Goal: Transaction & Acquisition: Purchase product/service

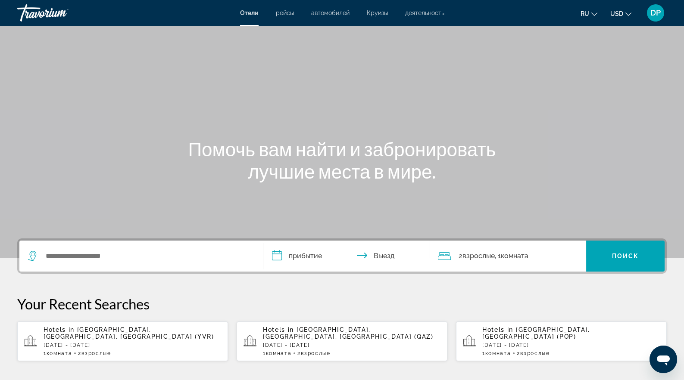
click at [137, 274] on div "**********" at bounding box center [341, 256] width 649 height 35
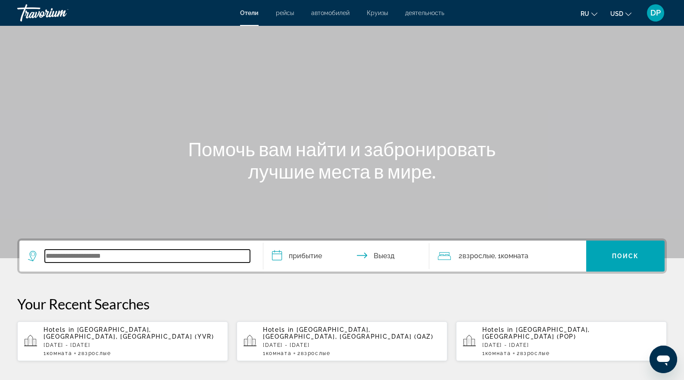
click at [134, 263] on input "Search widget" at bounding box center [147, 256] width 205 height 13
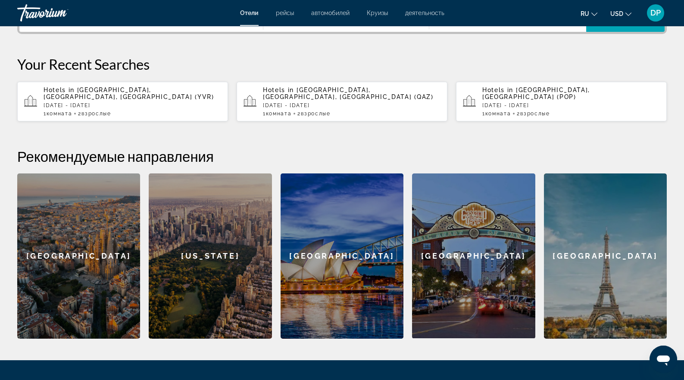
scroll to position [263, 0]
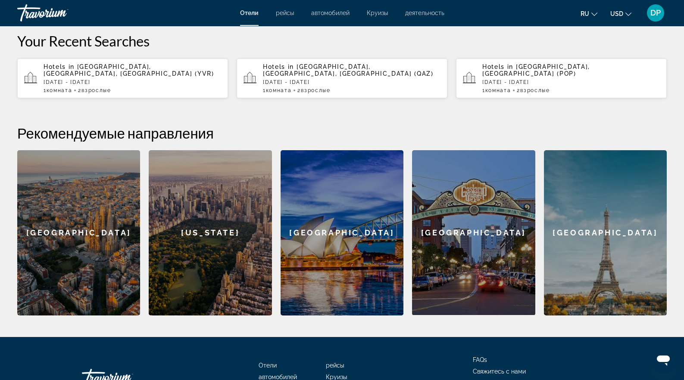
paste input "**********"
click at [212, 84] on div "**********" at bounding box center [342, 145] width 684 height 340
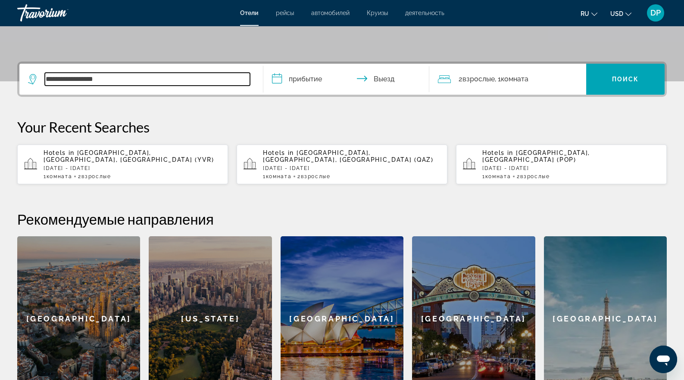
click at [205, 86] on input "**********" at bounding box center [147, 79] width 205 height 13
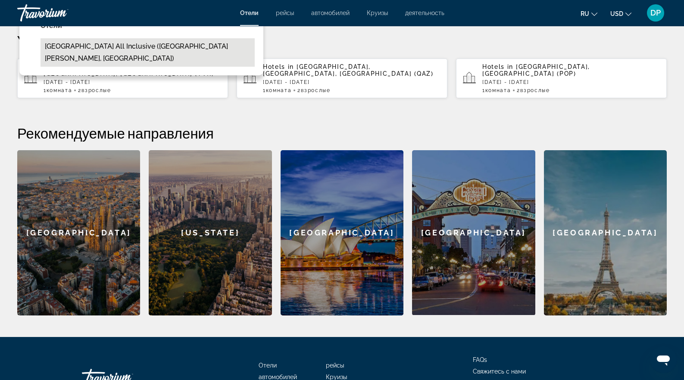
click at [176, 67] on button "Coral Costa Caribe Beach Resort All Inclusive (San Pedro De Macoris, DO)" at bounding box center [147, 52] width 214 height 28
type input "**********"
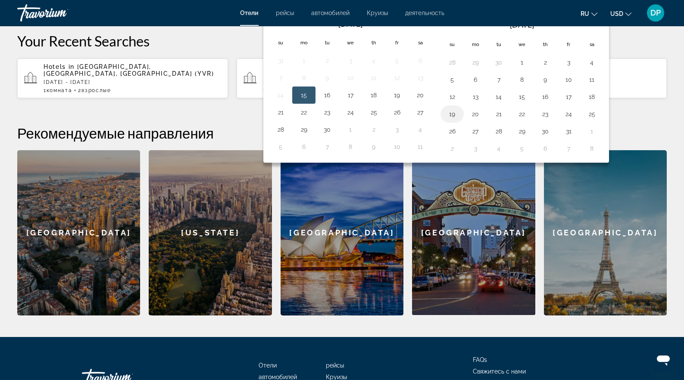
click at [459, 120] on button "19" at bounding box center [452, 114] width 14 height 12
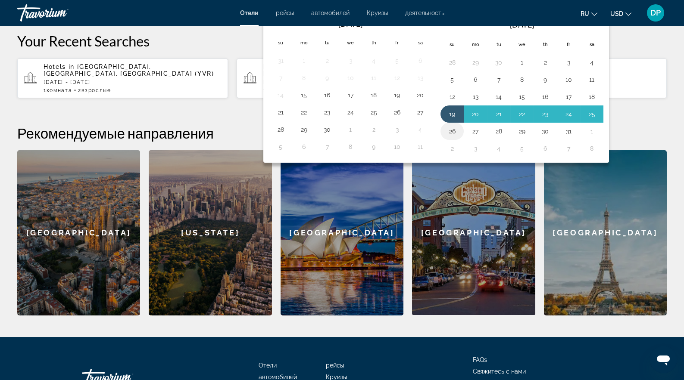
click at [459, 137] on button "26" at bounding box center [452, 131] width 14 height 12
type input "**********"
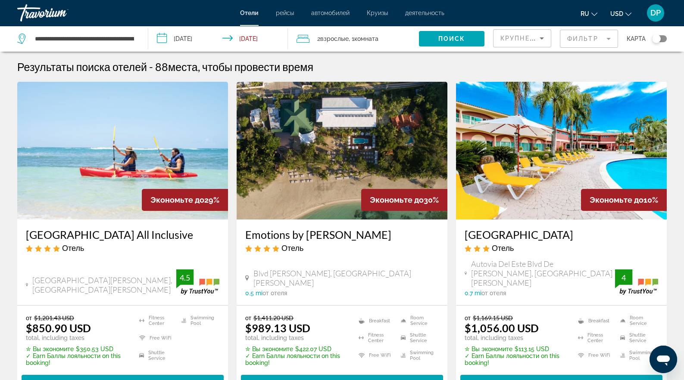
drag, startPoint x: 598, startPoint y: 12, endPoint x: 600, endPoint y: 19, distance: 6.6
click at [610, 13] on span "USD" at bounding box center [616, 13] width 13 height 7
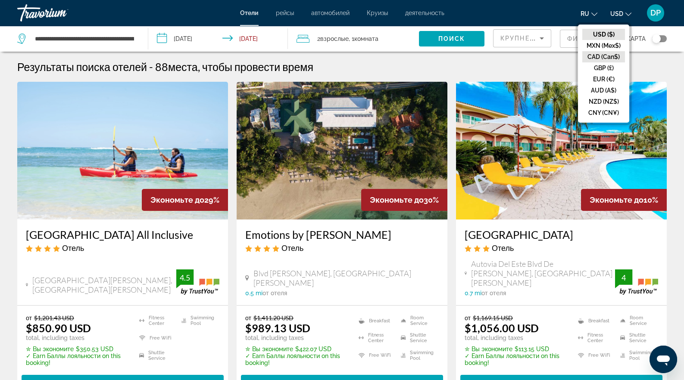
click at [582, 62] on button "CAD (Can$)" at bounding box center [603, 56] width 43 height 11
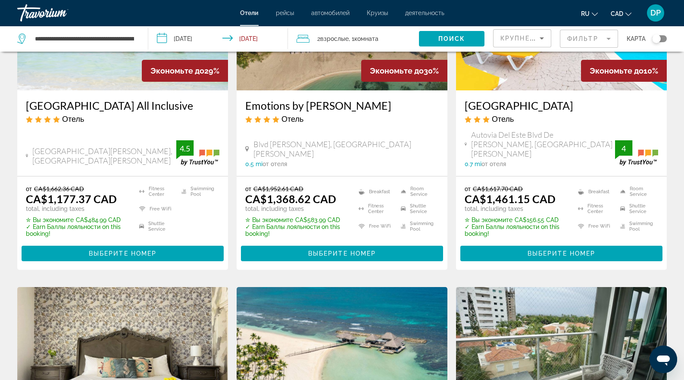
scroll to position [172, 0]
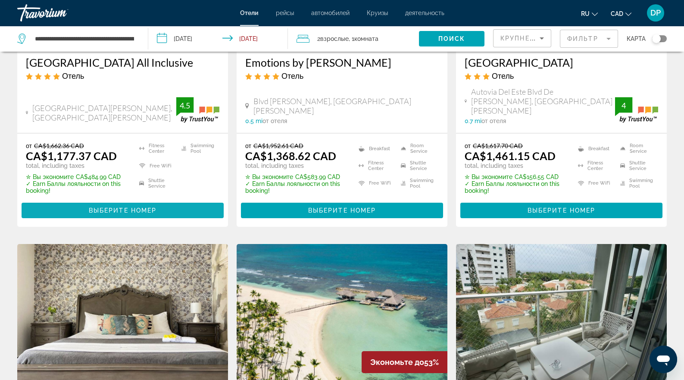
click at [130, 214] on span "Выберите номер" at bounding box center [123, 210] width 68 height 7
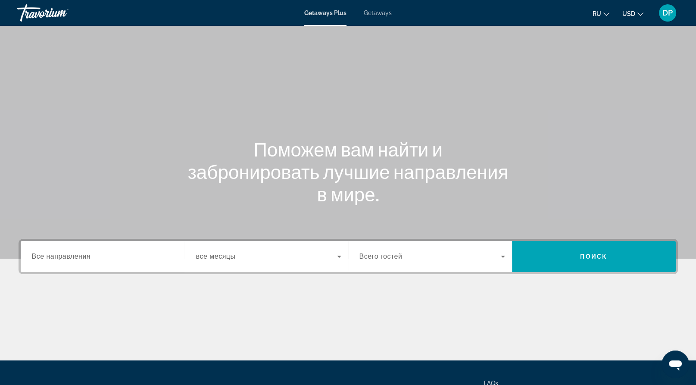
click at [390, 16] on span "Getaways" at bounding box center [378, 12] width 28 height 7
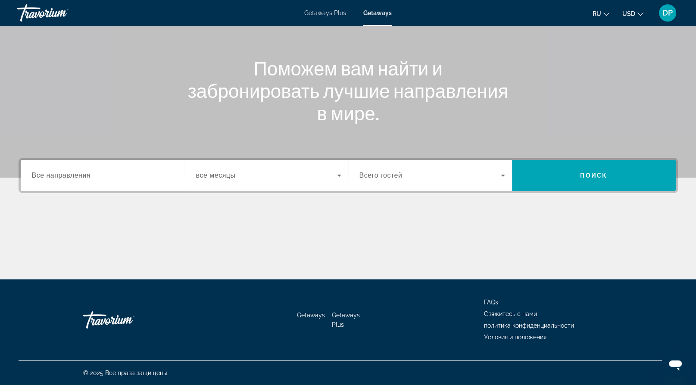
scroll to position [86, 0]
click at [110, 181] on input "Destination Все направления" at bounding box center [105, 176] width 146 height 10
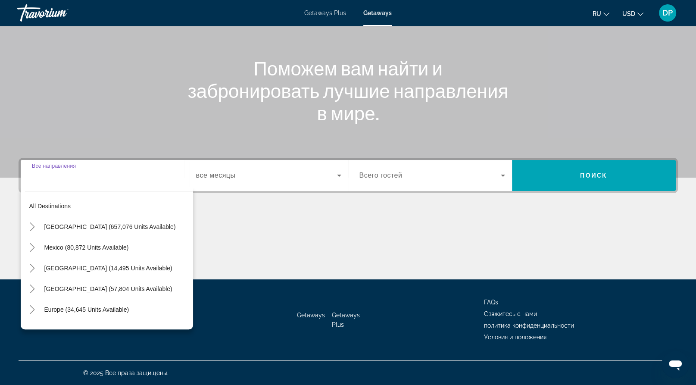
scroll to position [197, 0]
click at [40, 240] on mat-icon "Toggle Mexico (80,872 units available)" at bounding box center [32, 247] width 15 height 15
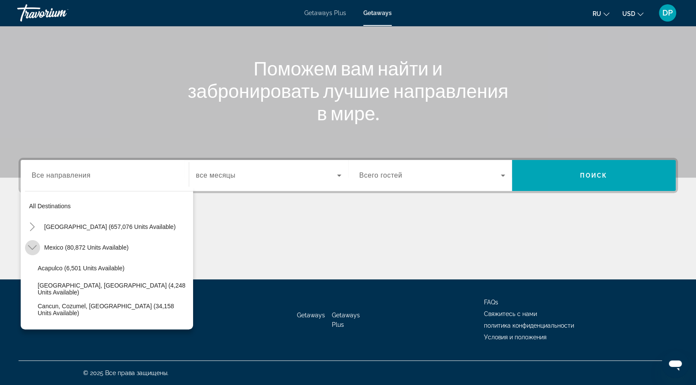
scroll to position [47, 0]
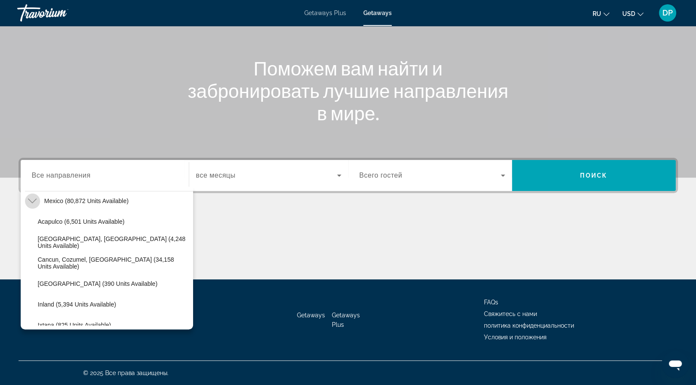
click at [37, 196] on icon "Toggle Mexico (80,872 units available)" at bounding box center [32, 200] width 9 height 9
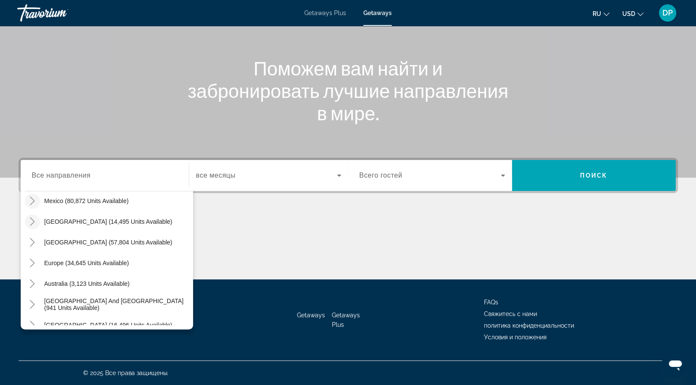
click at [37, 217] on icon "Toggle Canada (14,495 units available)" at bounding box center [32, 221] width 9 height 9
click at [35, 196] on icon "Toggle Mexico (80,872 units available)" at bounding box center [32, 200] width 5 height 9
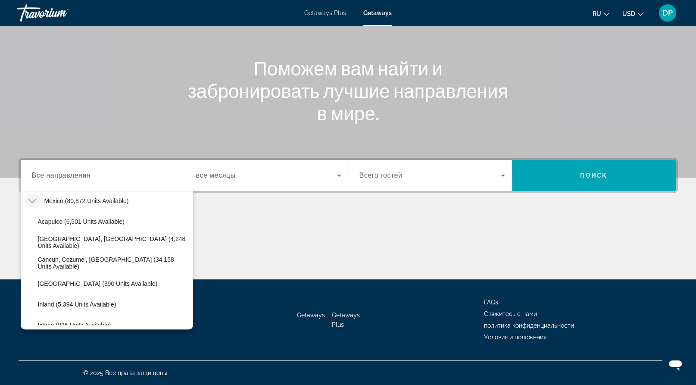
click at [34, 196] on icon "Toggle Mexico (80,872 units available)" at bounding box center [32, 200] width 9 height 9
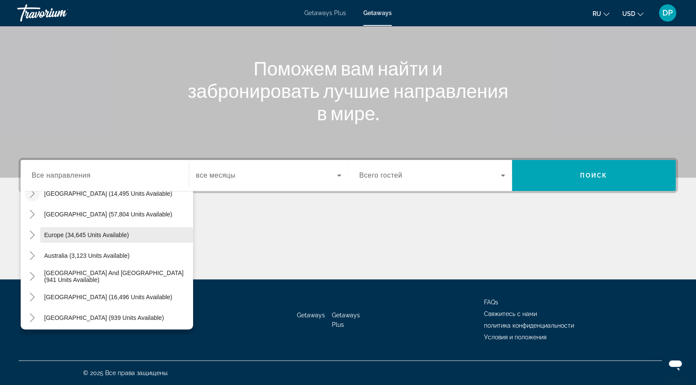
scroll to position [107, 0]
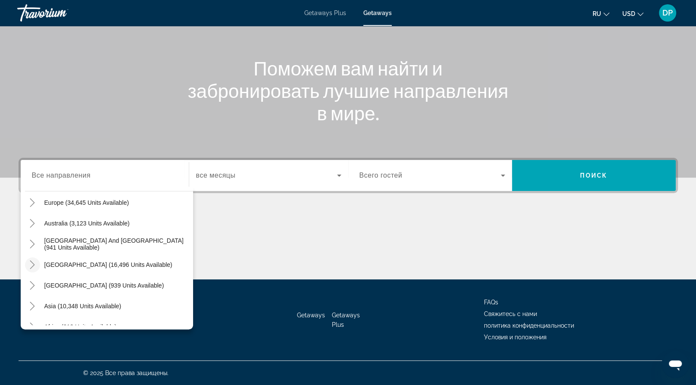
click at [37, 260] on icon "Toggle South America (16,496 units available)" at bounding box center [32, 264] width 9 height 9
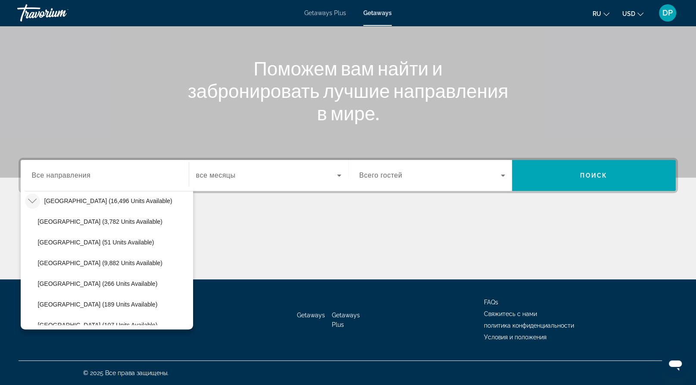
click at [37, 196] on icon "Toggle South America (16,496 units available)" at bounding box center [32, 200] width 9 height 9
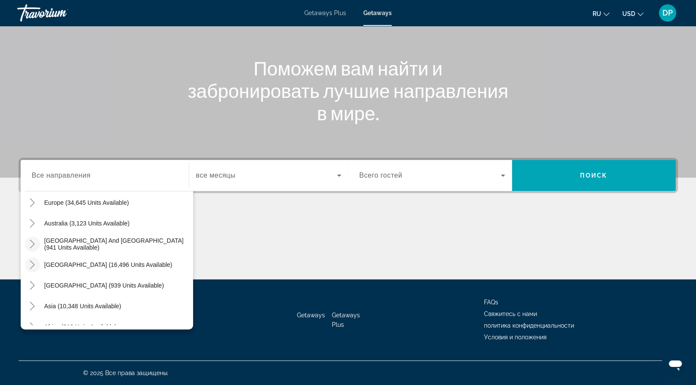
click at [37, 240] on icon "Toggle South Pacific and Oceania (941 units available)" at bounding box center [32, 244] width 9 height 9
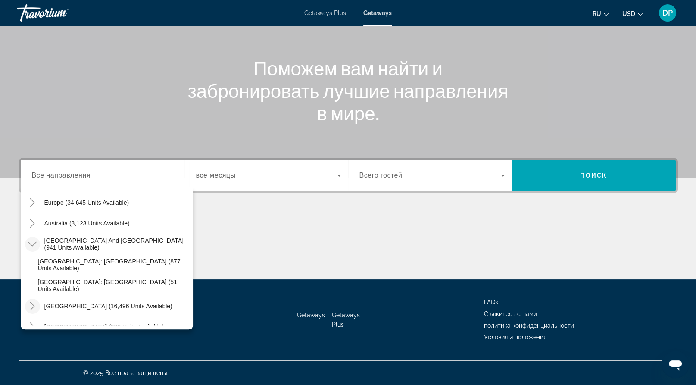
click at [37, 242] on icon "Toggle South Pacific and Oceania (941 units available)" at bounding box center [32, 244] width 9 height 5
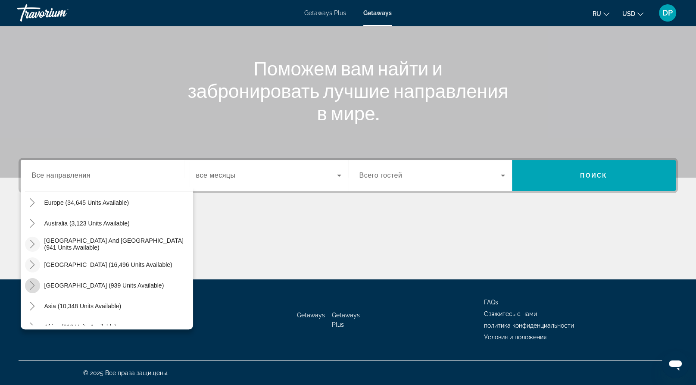
click at [37, 278] on mat-icon "Toggle Central America (939 units available)" at bounding box center [32, 285] width 15 height 15
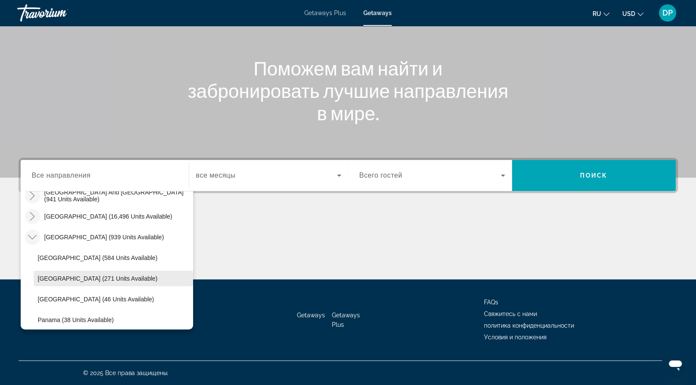
scroll to position [171, 0]
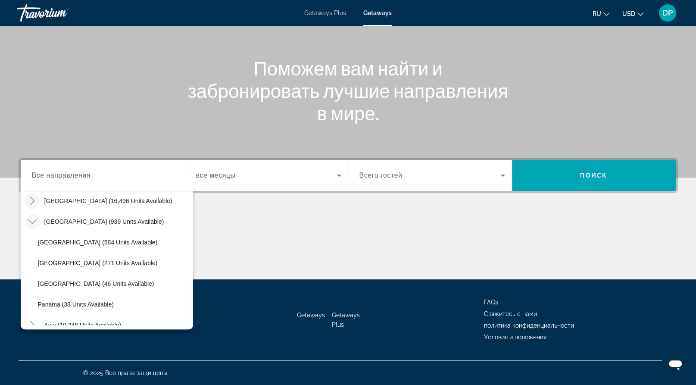
click at [37, 217] on icon "Toggle Central America (939 units available)" at bounding box center [32, 221] width 9 height 9
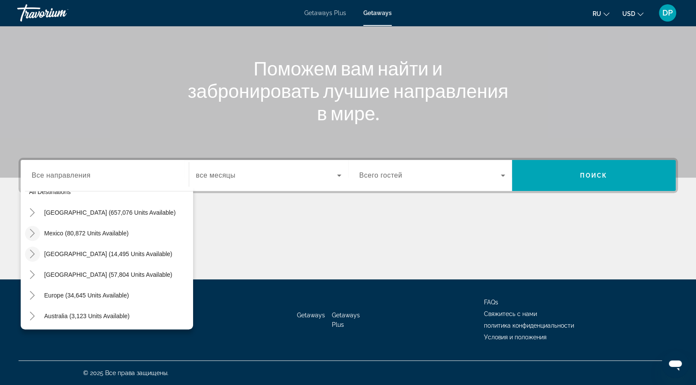
scroll to position [0, 0]
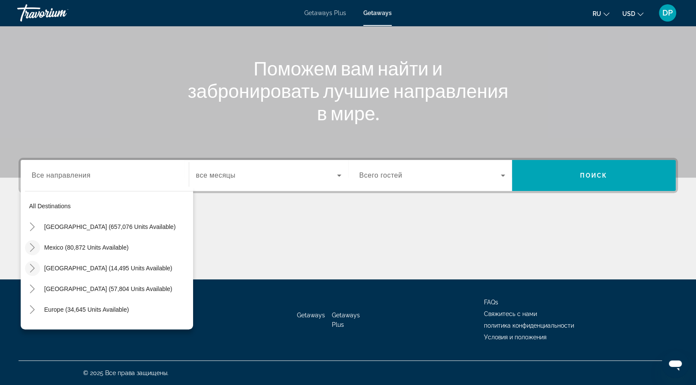
click at [37, 243] on icon "Toggle Mexico (80,872 units available)" at bounding box center [32, 247] width 9 height 9
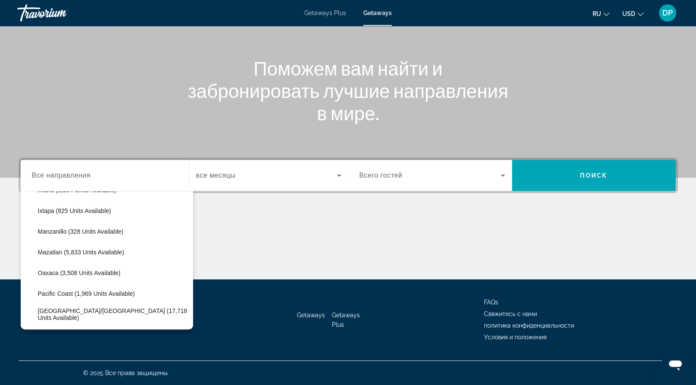
scroll to position [176, 0]
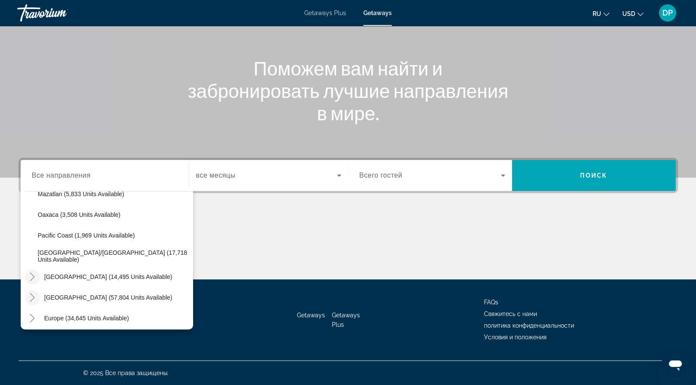
click at [39, 290] on mat-icon "Toggle Caribbean & Atlantic Islands (57,804 units available)" at bounding box center [32, 297] width 15 height 15
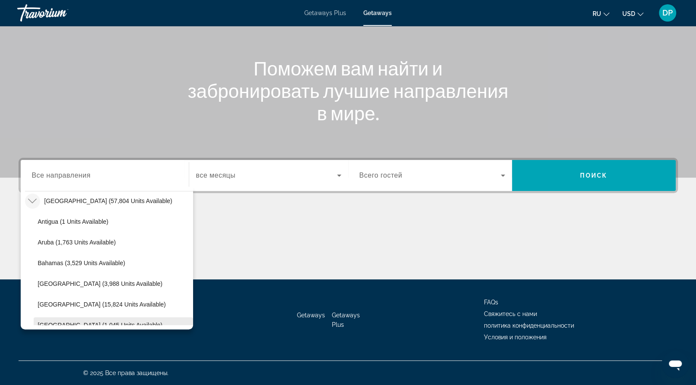
click at [73, 321] on span "[GEOGRAPHIC_DATA] (1,045 units available)" at bounding box center [100, 324] width 125 height 7
type input "**********"
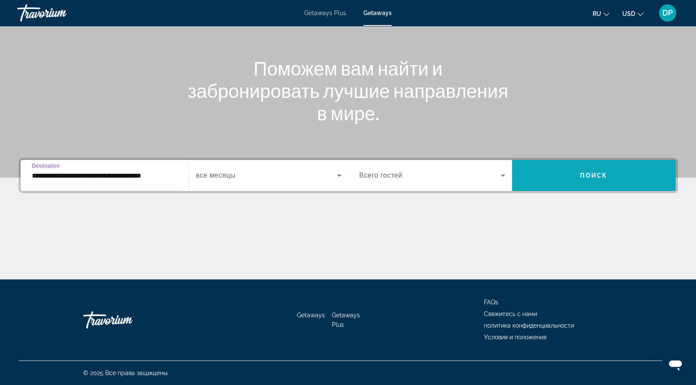
click at [565, 160] on span "Search widget" at bounding box center [594, 175] width 164 height 31
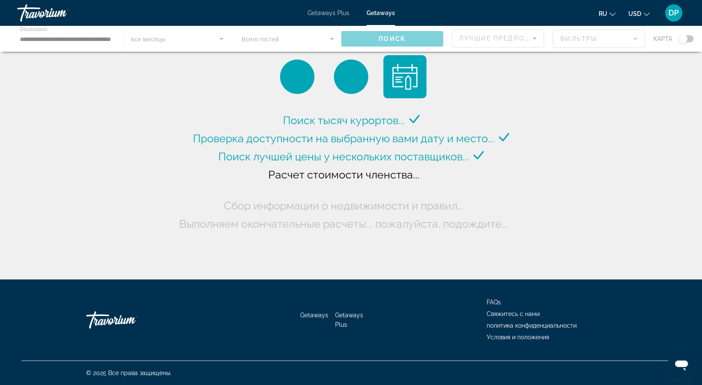
click at [629, 16] on button "USD USD ($) MXN (Mex$) CAD (Can$) GBP (£) EUR (€) AUD (A$) NZD (NZ$) CNY (CN¥)" at bounding box center [639, 13] width 21 height 12
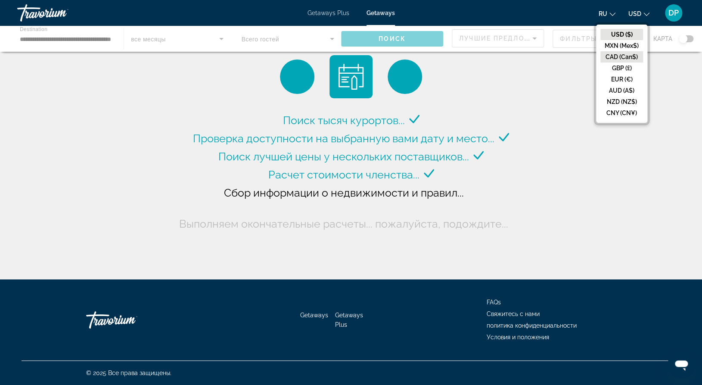
click at [606, 62] on button "CAD (Can$)" at bounding box center [622, 56] width 43 height 11
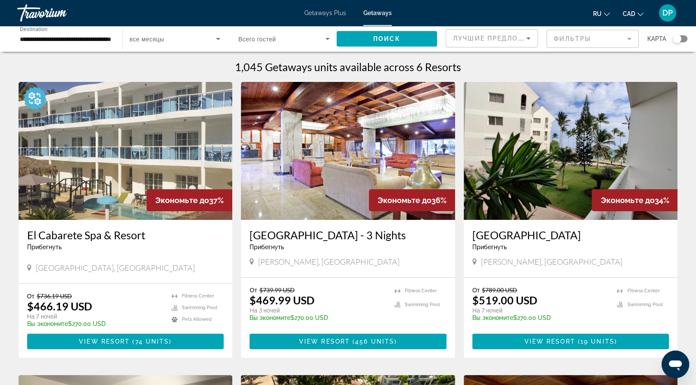
click at [562, 48] on mat-form-field "Фильтры" at bounding box center [592, 39] width 92 height 18
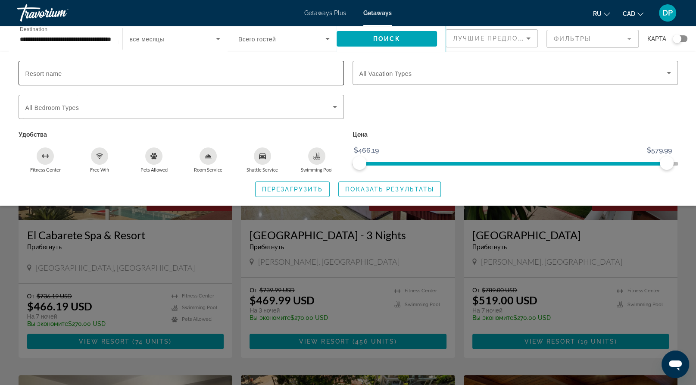
click at [75, 78] on input "Resort name" at bounding box center [180, 73] width 311 height 10
paste input "**********"
type input "**********"
click at [372, 193] on span "Показать результаты" at bounding box center [389, 189] width 89 height 7
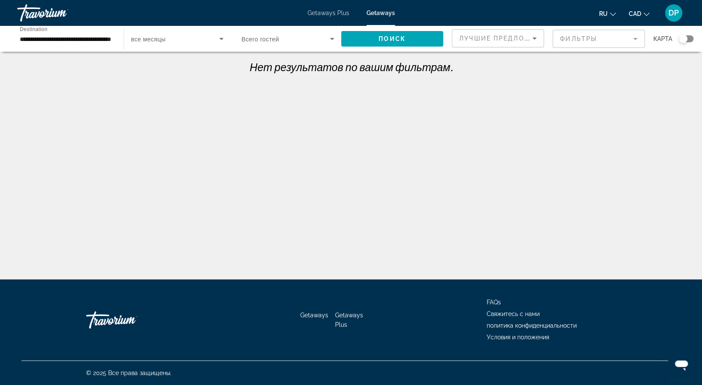
click at [577, 48] on mat-form-field "Фильтры" at bounding box center [599, 39] width 92 height 18
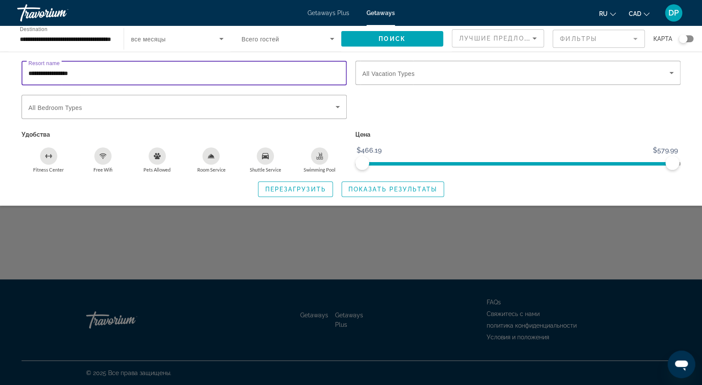
drag, startPoint x: 136, startPoint y: 87, endPoint x: -18, endPoint y: 83, distance: 153.8
click at [0, 83] on html "**********" at bounding box center [351, 192] width 702 height 385
click at [140, 250] on div "Search widget" at bounding box center [351, 256] width 702 height 255
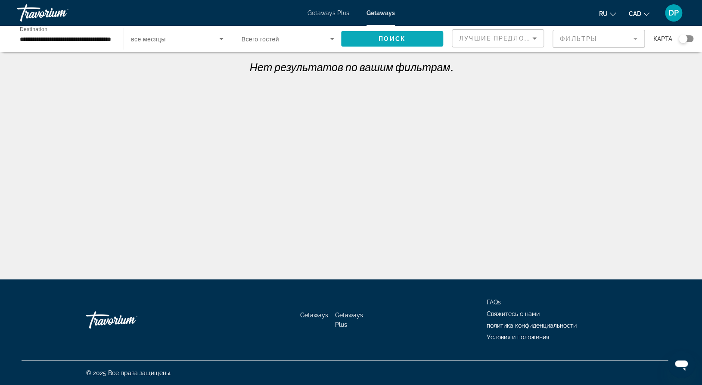
click at [385, 42] on span "Поиск" at bounding box center [392, 38] width 27 height 7
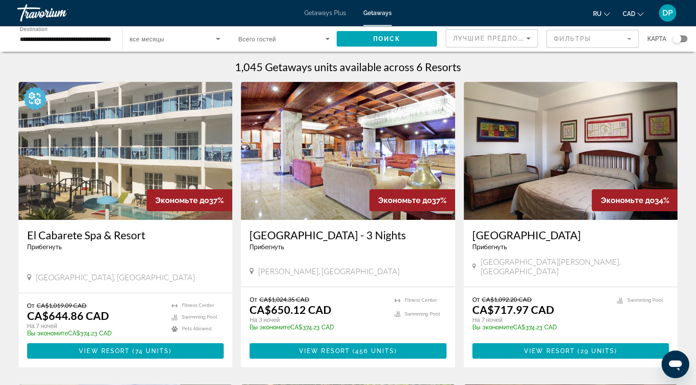
click at [180, 44] on span "Search widget" at bounding box center [173, 39] width 87 height 10
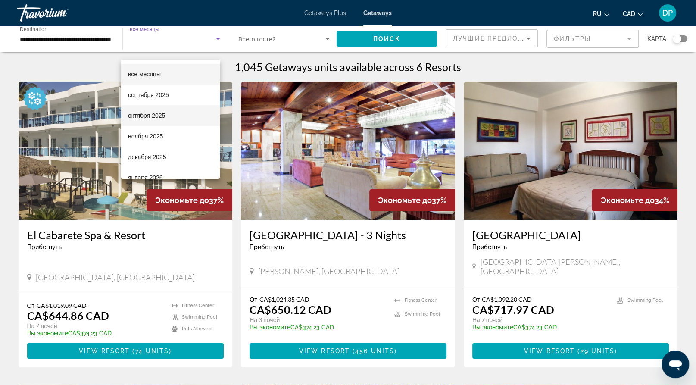
click at [165, 115] on span "октября 2025" at bounding box center [146, 115] width 37 height 10
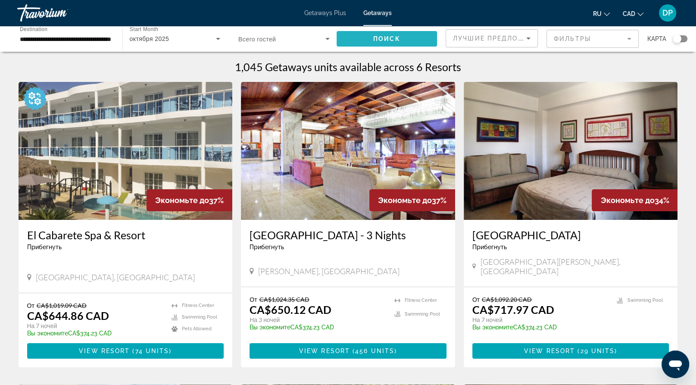
click at [401, 49] on span "Search widget" at bounding box center [386, 38] width 101 height 21
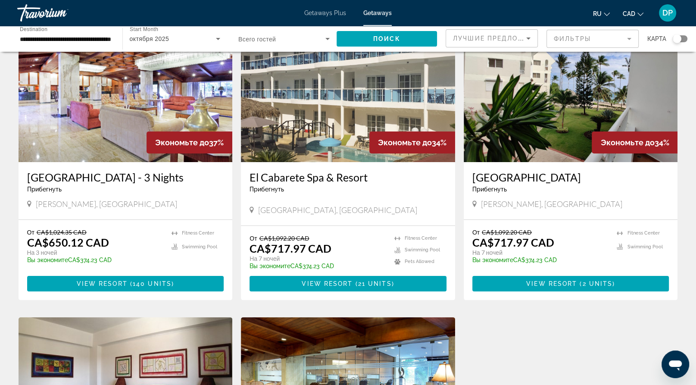
scroll to position [43, 0]
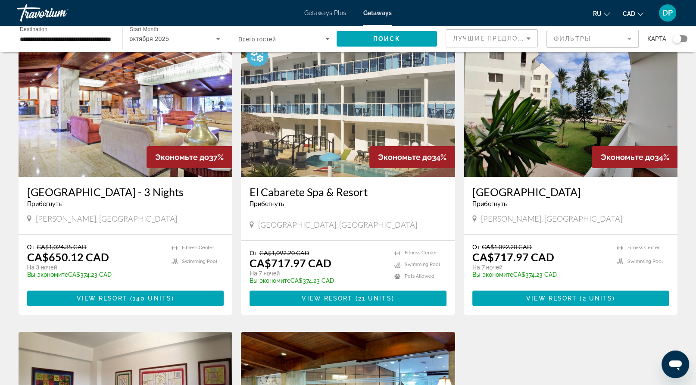
click at [564, 47] on mat-form-field "Фильтры" at bounding box center [592, 39] width 92 height 18
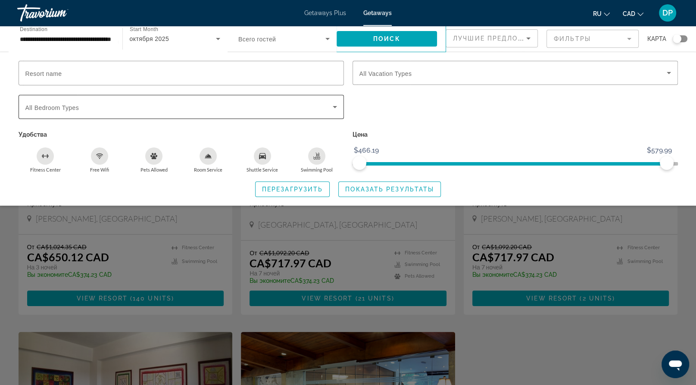
click at [307, 112] on span "Search widget" at bounding box center [178, 107] width 307 height 10
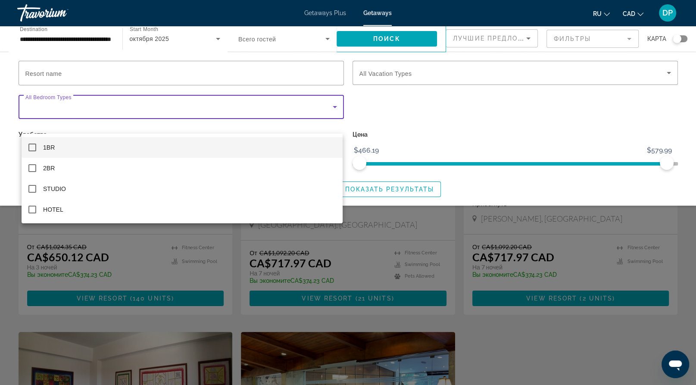
click at [310, 117] on div at bounding box center [348, 192] width 696 height 385
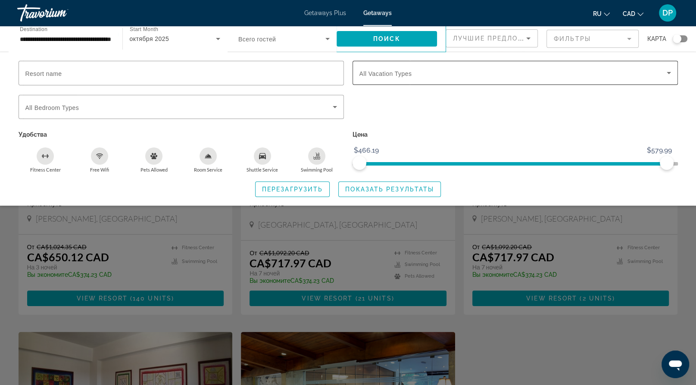
click at [393, 80] on div "Search widget" at bounding box center [514, 73] width 311 height 24
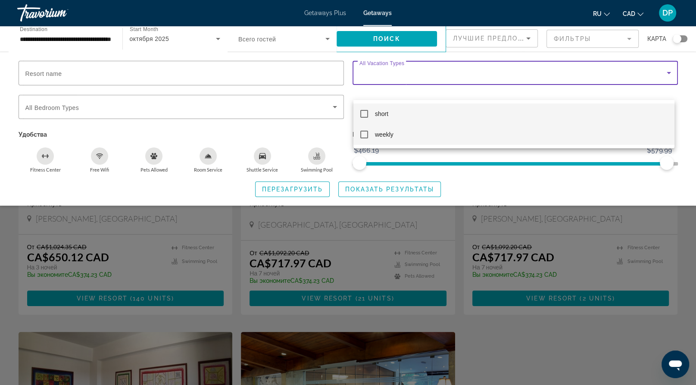
click at [361, 133] on mat-pseudo-checkbox at bounding box center [364, 135] width 8 height 8
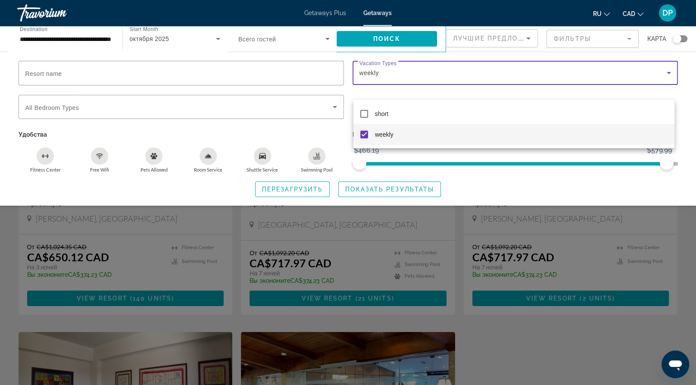
click at [298, 143] on div at bounding box center [348, 192] width 696 height 385
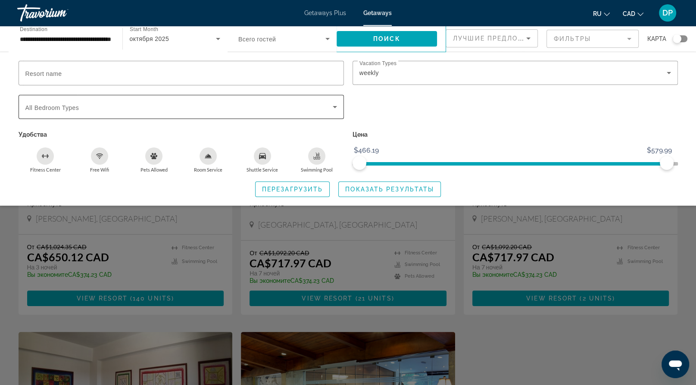
click at [302, 112] on span "Search widget" at bounding box center [178, 107] width 307 height 10
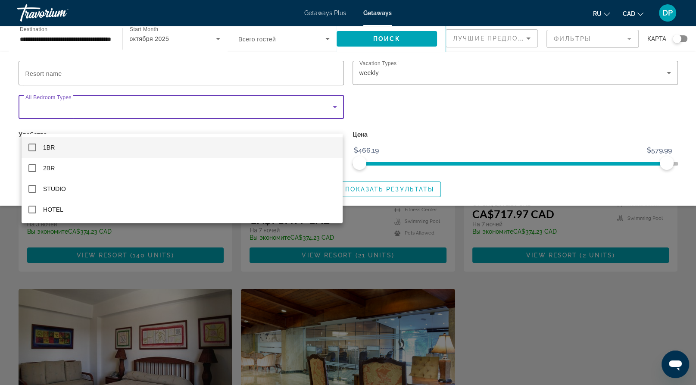
scroll to position [86, 0]
click at [447, 135] on div at bounding box center [348, 192] width 696 height 385
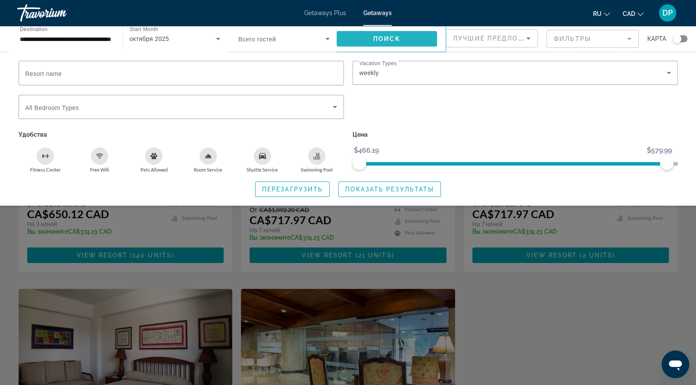
click at [379, 42] on span "Поиск" at bounding box center [386, 38] width 27 height 7
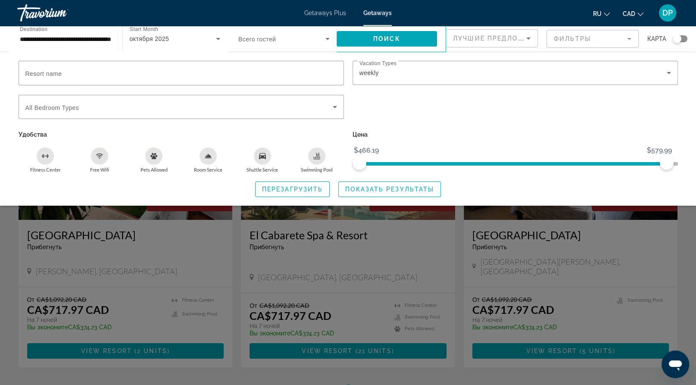
click at [346, 276] on div "Search widget" at bounding box center [348, 256] width 696 height 255
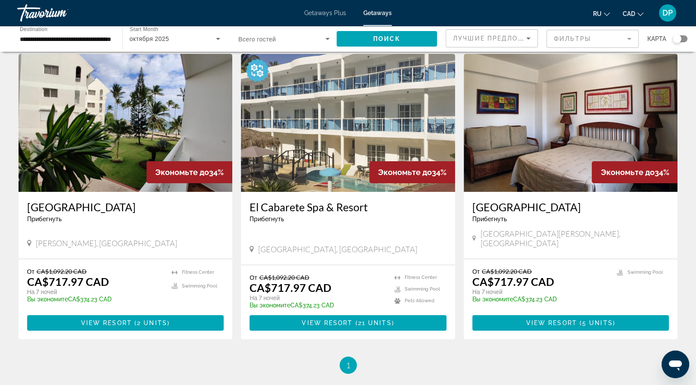
scroll to position [43, 0]
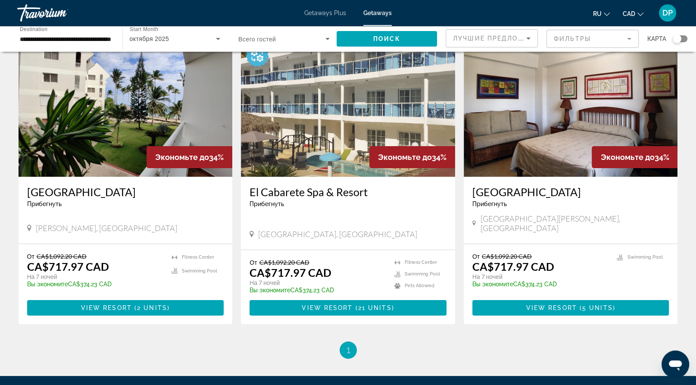
click at [183, 160] on img "Main content" at bounding box center [126, 108] width 214 height 138
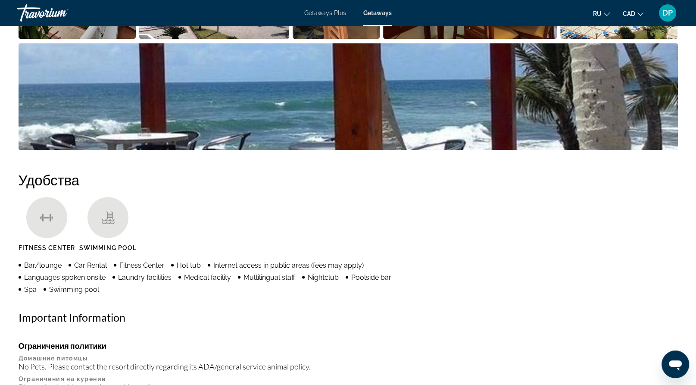
scroll to position [517, 0]
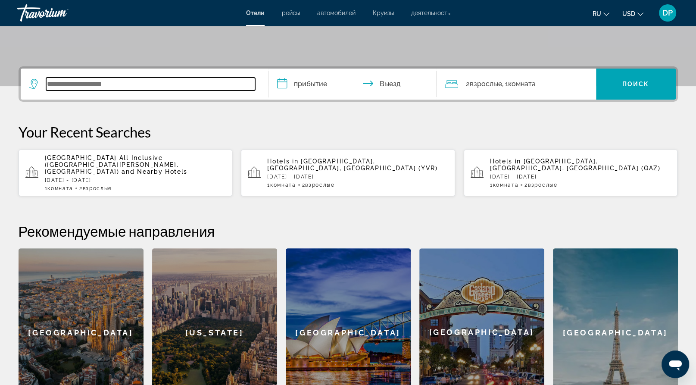
click at [129, 90] on input "Search widget" at bounding box center [150, 84] width 209 height 13
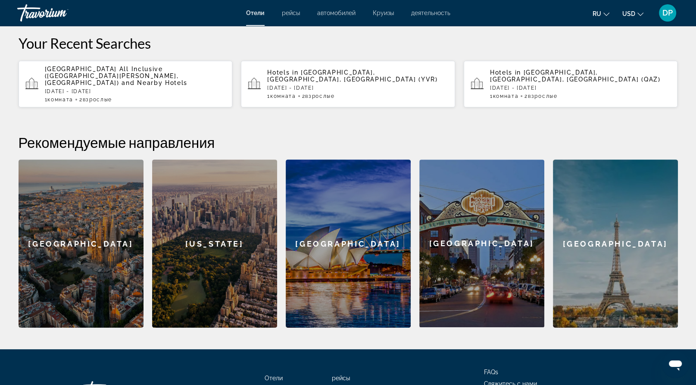
scroll to position [263, 0]
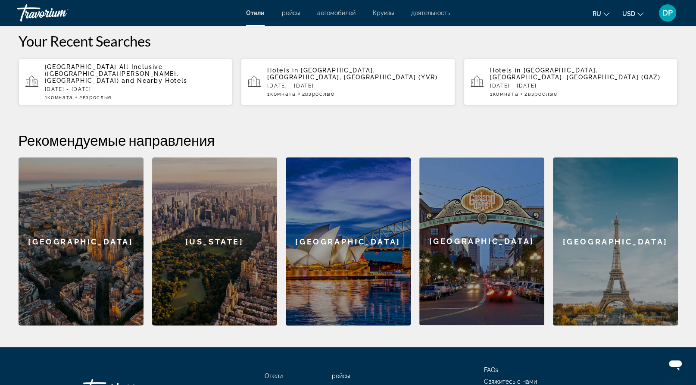
paste input "**********"
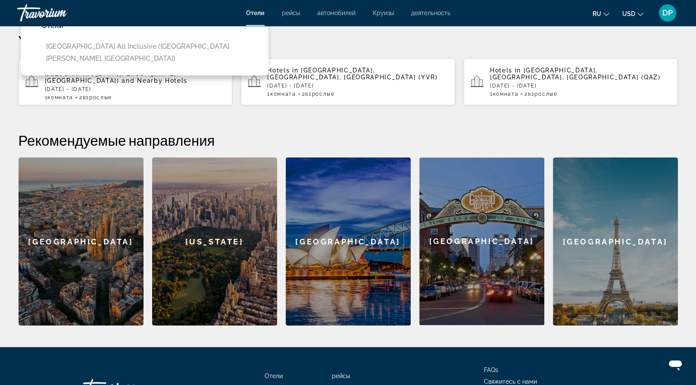
click at [162, 67] on button "Coral Costa Caribe Beach Resort All Inclusive (San Pedro De Macoris, DO)" at bounding box center [151, 52] width 218 height 28
type input "**********"
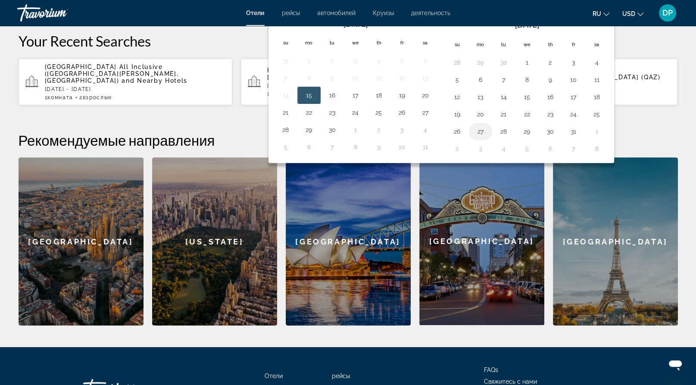
click at [487, 137] on button "27" at bounding box center [480, 131] width 14 height 12
click at [608, 34] on th "Next month" at bounding box center [596, 24] width 23 height 19
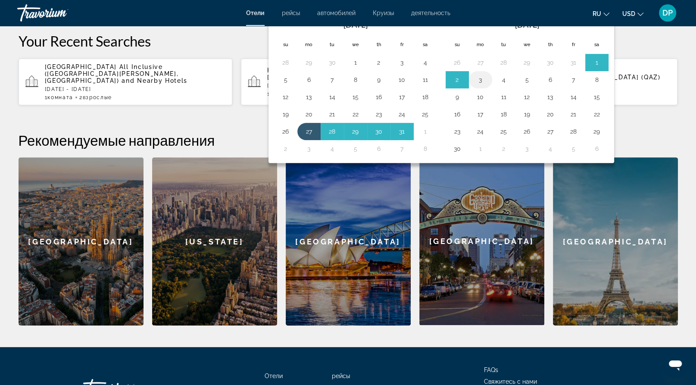
click at [487, 86] on button "3" at bounding box center [480, 80] width 14 height 12
type input "**********"
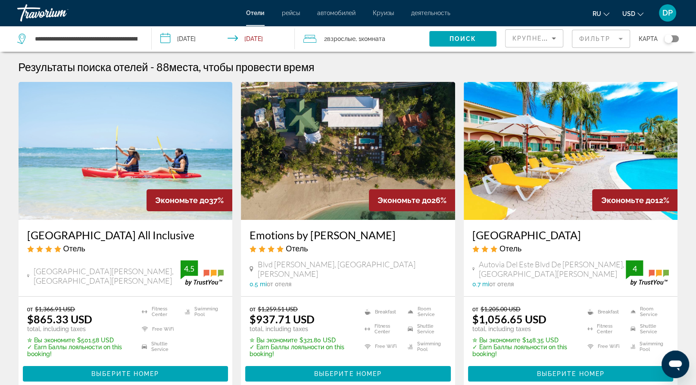
click at [622, 17] on span "USD" at bounding box center [628, 13] width 13 height 7
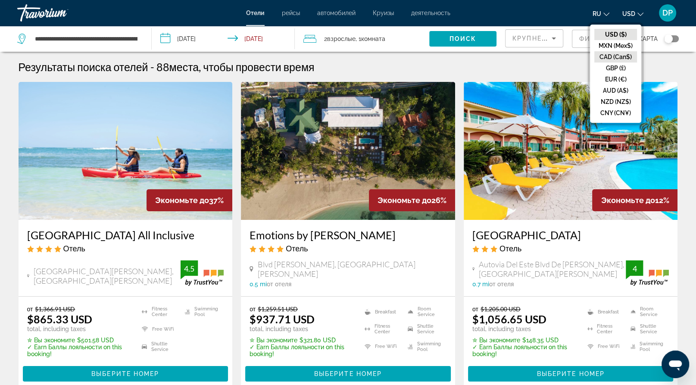
click at [598, 62] on button "CAD (Can$)" at bounding box center [615, 56] width 43 height 11
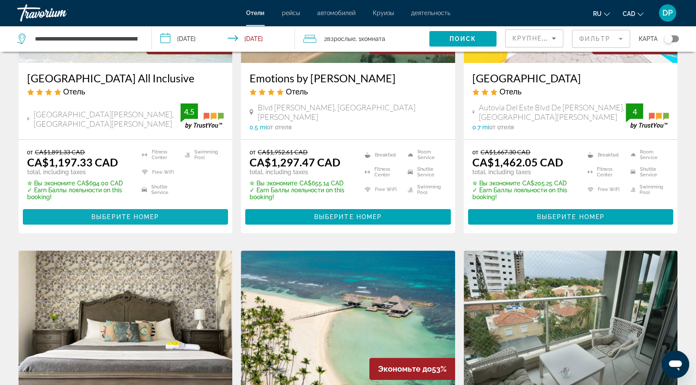
scroll to position [215, 0]
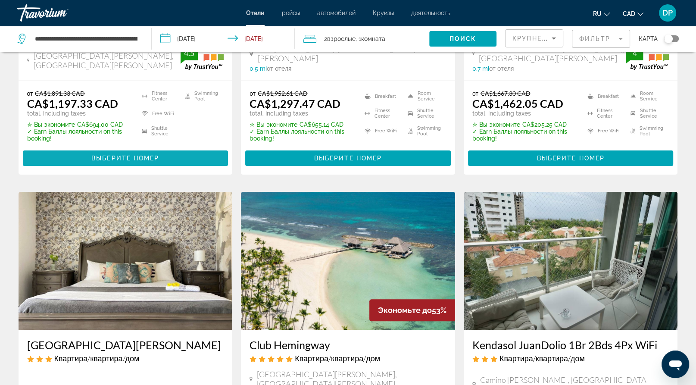
click at [153, 162] on span "Выберите номер" at bounding box center [125, 158] width 68 height 7
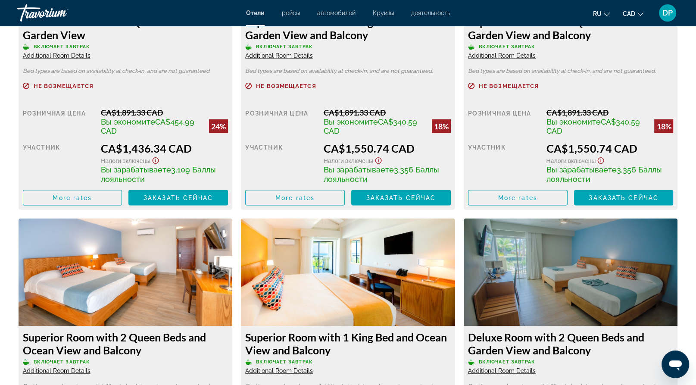
scroll to position [1637, 0]
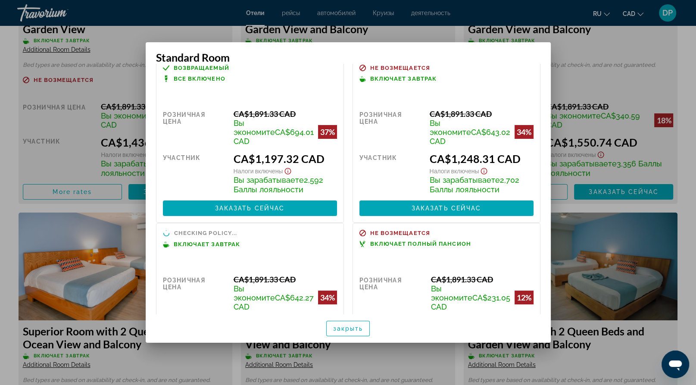
scroll to position [0, 0]
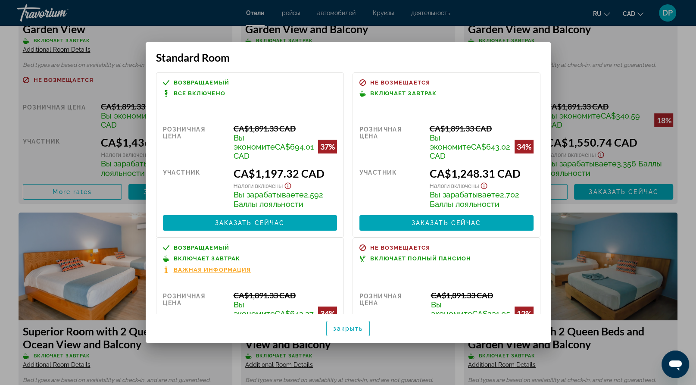
click at [560, 55] on div at bounding box center [348, 192] width 696 height 385
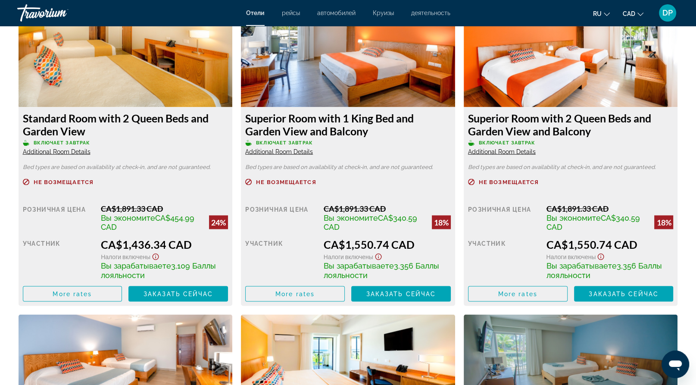
scroll to position [1551, 0]
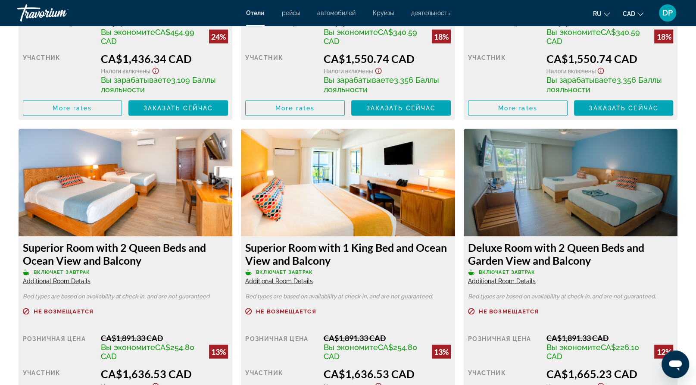
scroll to position [1723, 0]
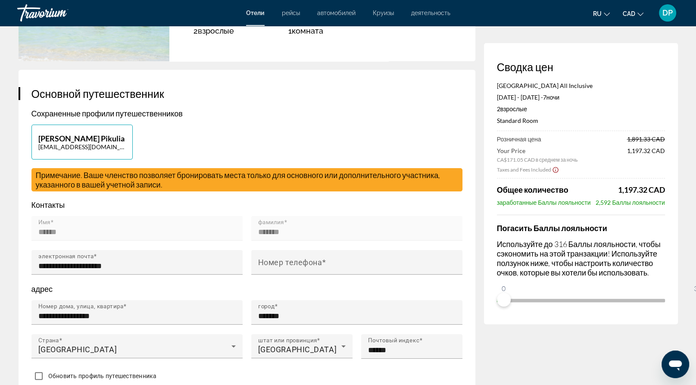
scroll to position [129, 0]
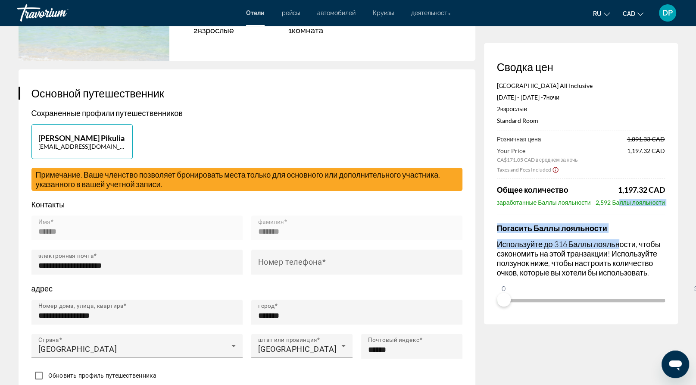
drag, startPoint x: 604, startPoint y: 298, endPoint x: 596, endPoint y: 243, distance: 55.3
click at [596, 243] on div "Coral Costa Caribe Beach Resort All Inclusive Oct 27, 2025 - Nov 3, 2025 - 7 но…" at bounding box center [581, 194] width 168 height 225
click at [617, 233] on h4 "Погасить Баллы лояльности" at bounding box center [581, 227] width 168 height 9
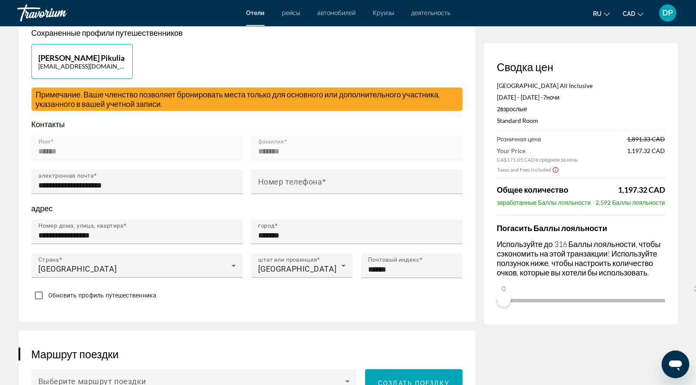
scroll to position [215, 0]
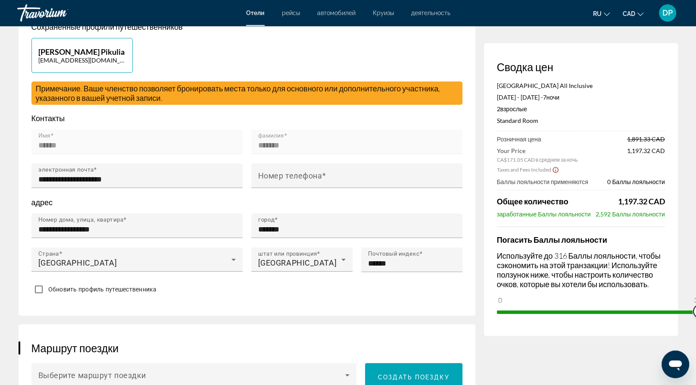
drag, startPoint x: 455, startPoint y: 367, endPoint x: 701, endPoint y: 363, distance: 246.5
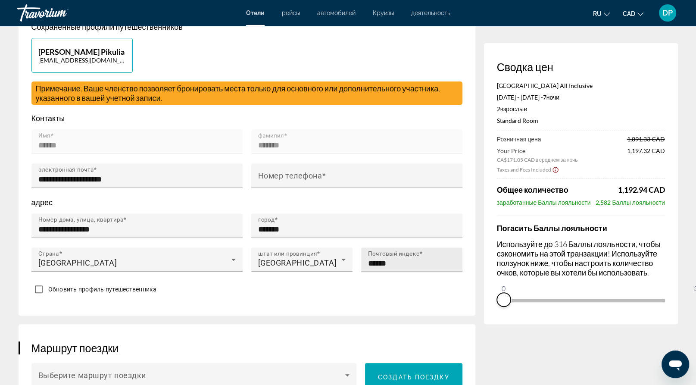
drag, startPoint x: 646, startPoint y: 379, endPoint x: 358, endPoint y: 371, distance: 288.8
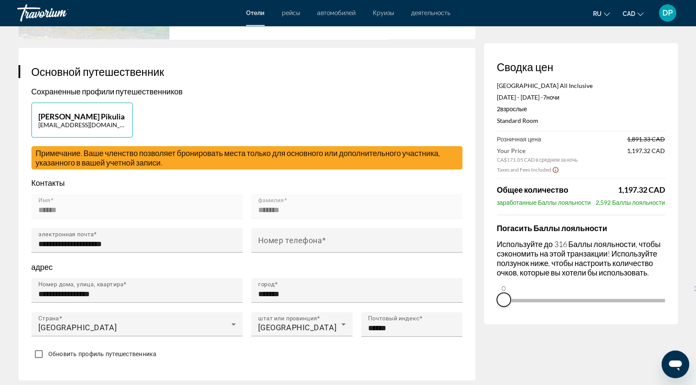
scroll to position [0, 0]
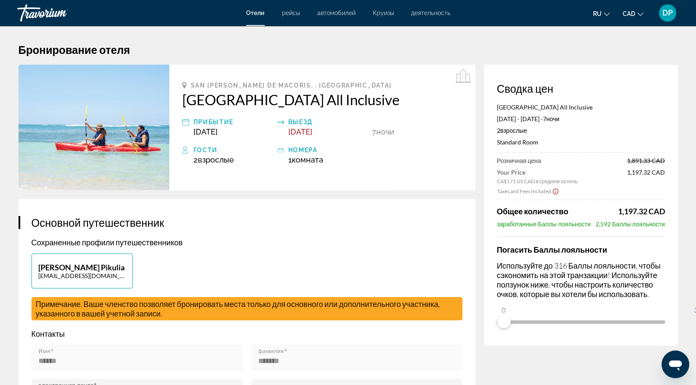
click at [299, 190] on div "San Pedro De Macoris, , Dominican Republic Coral Costa Caribe Beach Resort All …" at bounding box center [322, 127] width 306 height 125
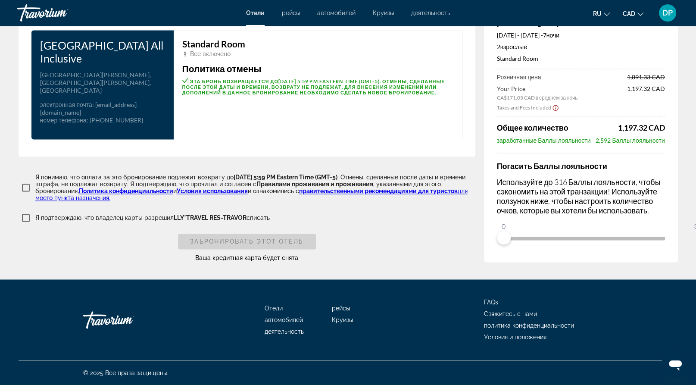
scroll to position [1510, 0]
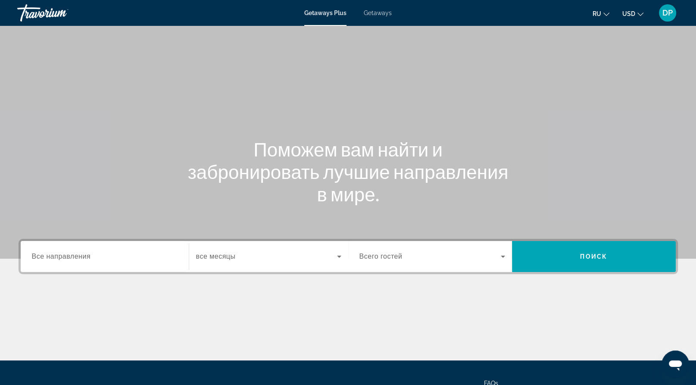
click at [91, 269] on div "Search widget" at bounding box center [105, 256] width 146 height 25
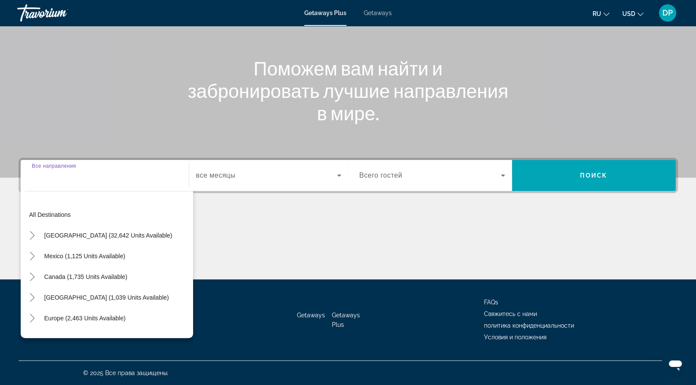
scroll to position [197, 0]
click at [389, 13] on span "Getaways" at bounding box center [378, 12] width 28 height 7
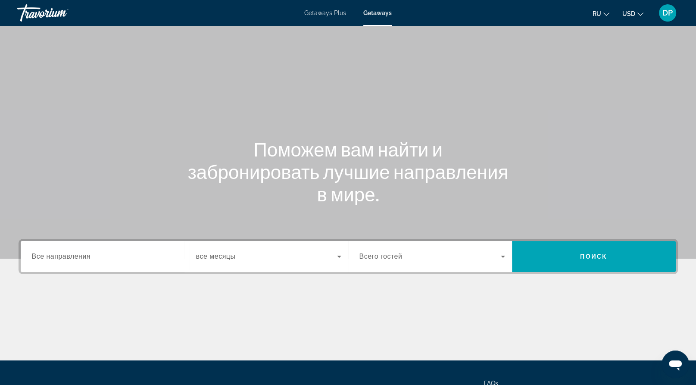
click at [91, 260] on span "Все направления" at bounding box center [61, 255] width 59 height 7
click at [97, 262] on input "Destination Все направления" at bounding box center [105, 257] width 146 height 10
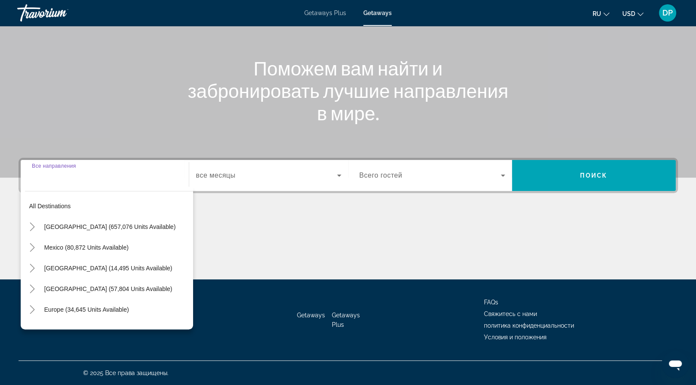
scroll to position [197, 0]
click at [37, 243] on icon "Toggle Mexico (80,872 units available)" at bounding box center [32, 247] width 9 height 9
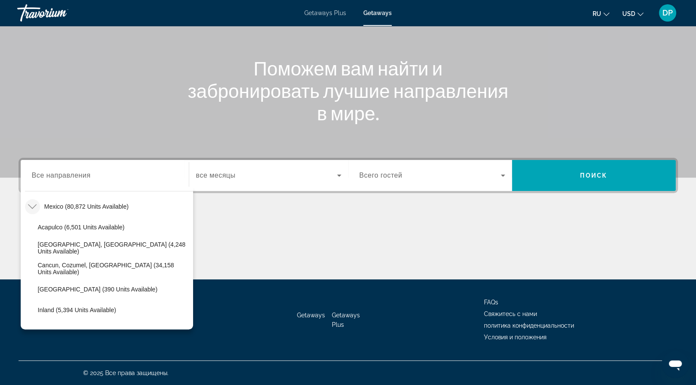
scroll to position [0, 0]
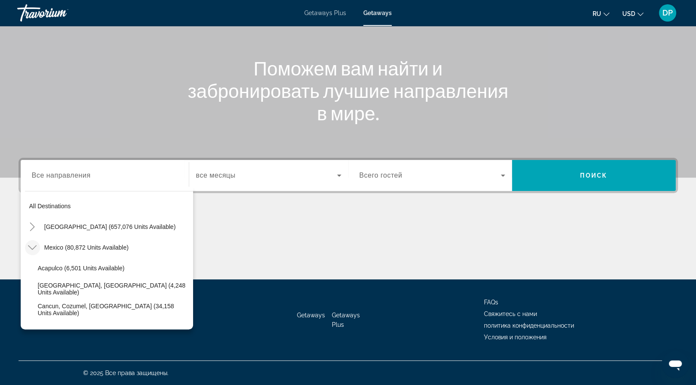
click at [37, 240] on mat-icon "Toggle Mexico (80,872 units available)" at bounding box center [32, 247] width 15 height 15
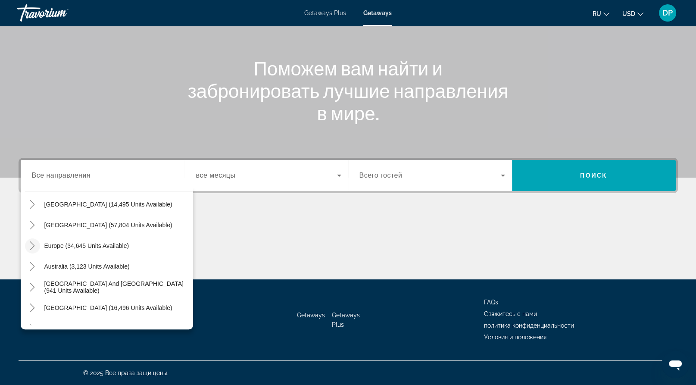
scroll to position [86, 0]
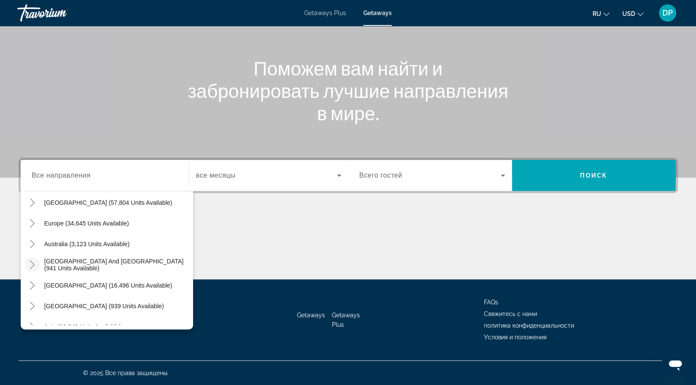
click at [37, 260] on icon "Toggle South Pacific and Oceania (941 units available)" at bounding box center [32, 264] width 9 height 9
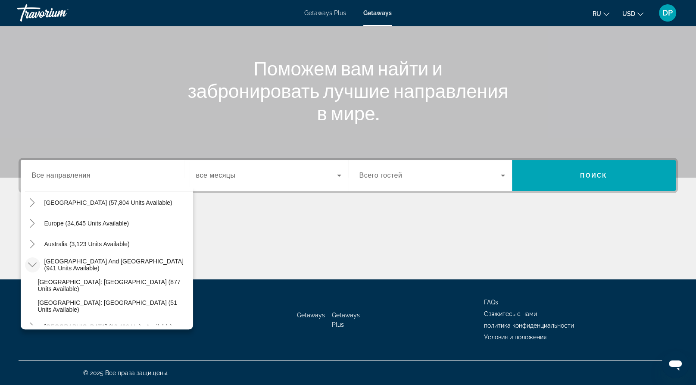
click at [37, 260] on icon "Toggle South Pacific and Oceania (941 units available)" at bounding box center [32, 264] width 9 height 9
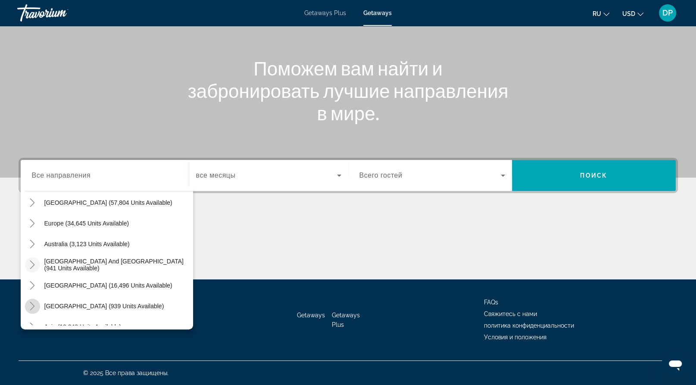
click at [37, 302] on icon "Toggle Central America (939 units available)" at bounding box center [32, 306] width 9 height 9
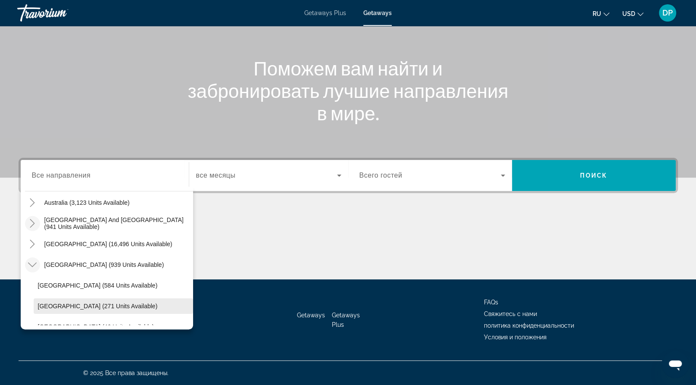
scroll to position [171, 0]
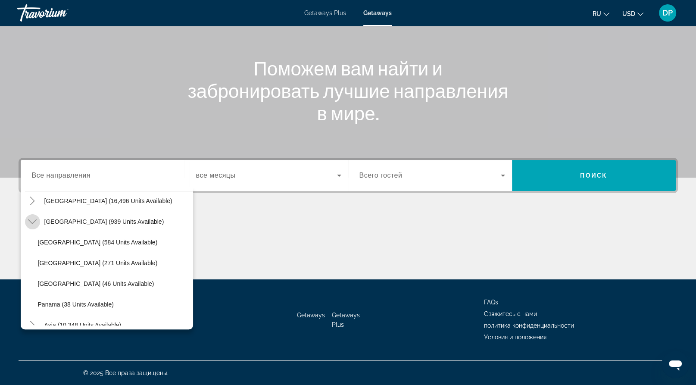
click at [35, 219] on icon "Toggle Central America (939 units available)" at bounding box center [32, 221] width 9 height 5
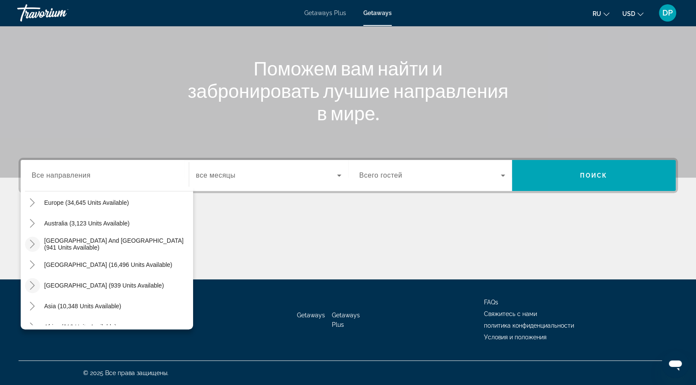
click at [37, 281] on icon "Toggle Central America (939 units available)" at bounding box center [32, 285] width 9 height 9
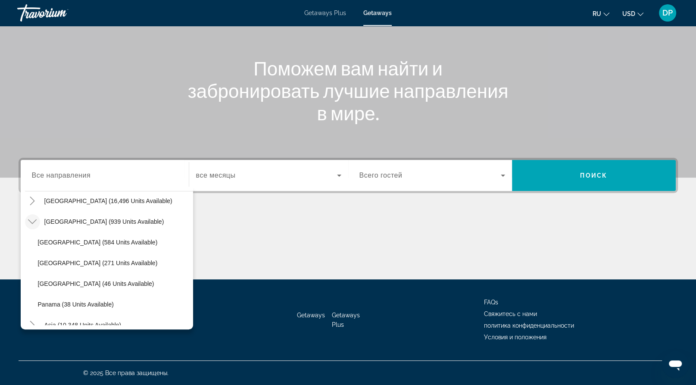
click at [37, 217] on icon "Toggle Central America (939 units available)" at bounding box center [32, 221] width 9 height 9
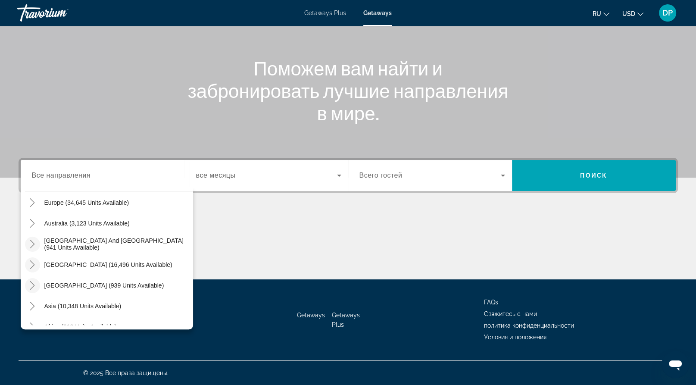
click at [37, 260] on icon "Toggle South America (16,496 units available)" at bounding box center [32, 264] width 9 height 9
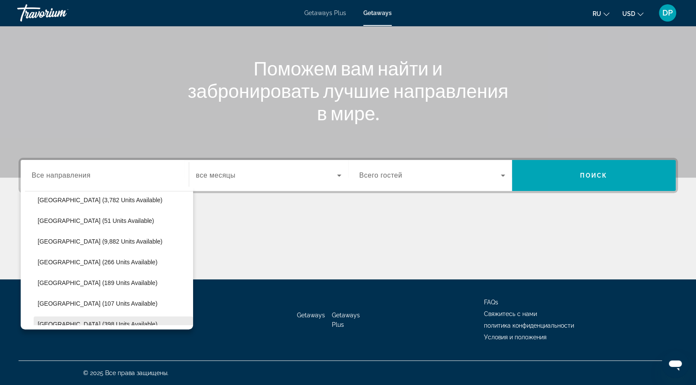
scroll to position [214, 0]
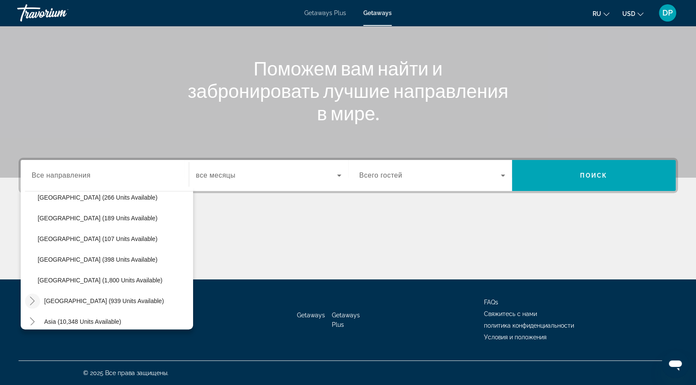
click at [35, 296] on icon "Toggle Central America (939 units available)" at bounding box center [32, 300] width 9 height 9
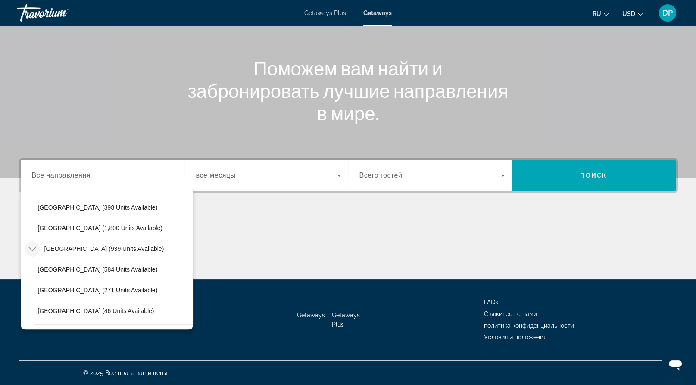
scroll to position [336, 0]
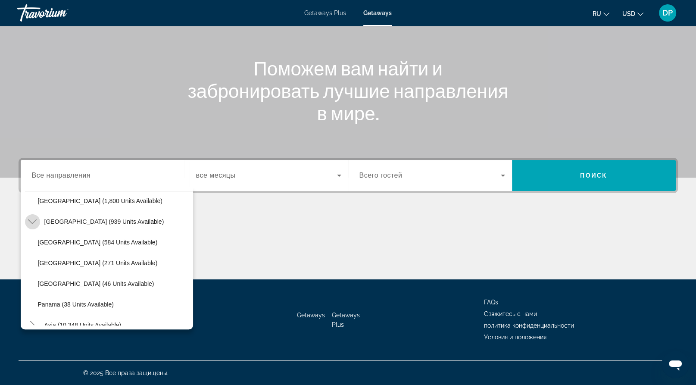
click at [37, 217] on icon "Toggle Central America (939 units available)" at bounding box center [32, 221] width 9 height 9
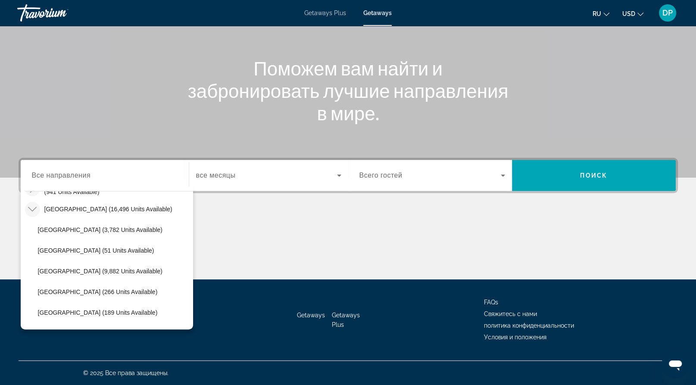
scroll to position [143, 0]
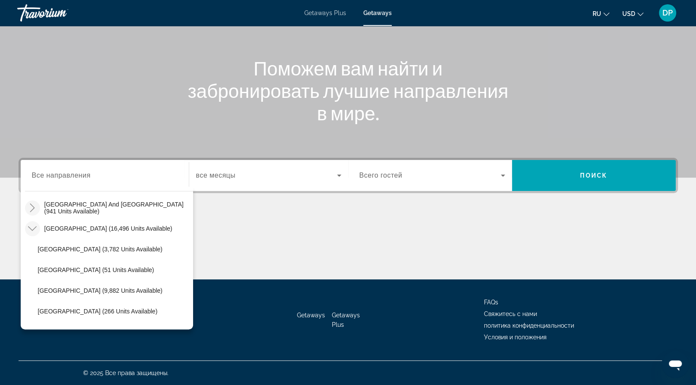
click at [34, 224] on icon "Toggle South America (16,496 units available)" at bounding box center [32, 228] width 9 height 9
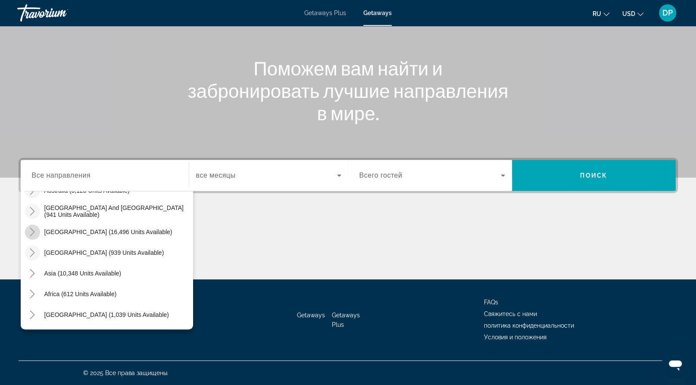
scroll to position [107, 0]
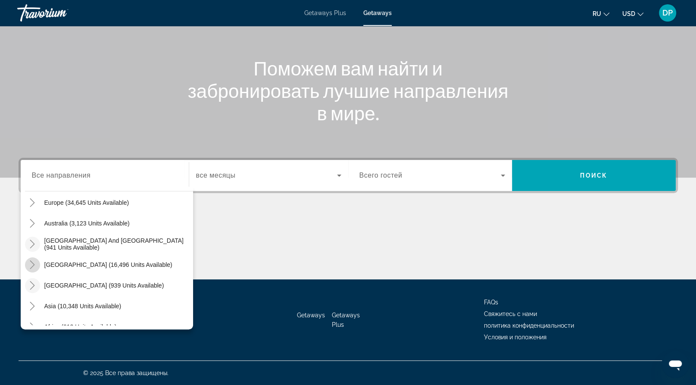
click at [37, 260] on icon "Toggle South America (16,496 units available)" at bounding box center [32, 264] width 9 height 9
click at [37, 240] on icon "Toggle South Pacific and Oceania (941 units available)" at bounding box center [32, 244] width 9 height 9
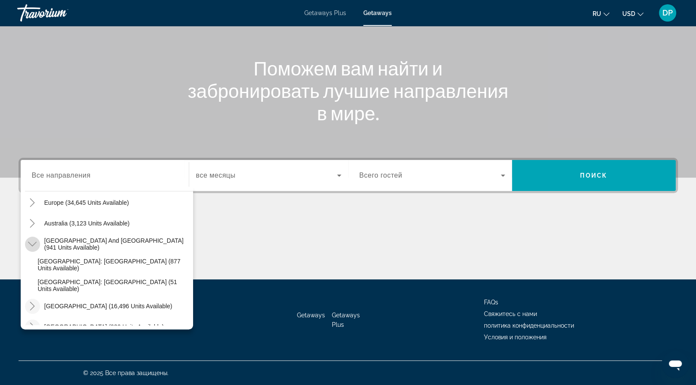
click at [37, 240] on icon "Toggle South Pacific and Oceania (941 units available)" at bounding box center [32, 244] width 9 height 9
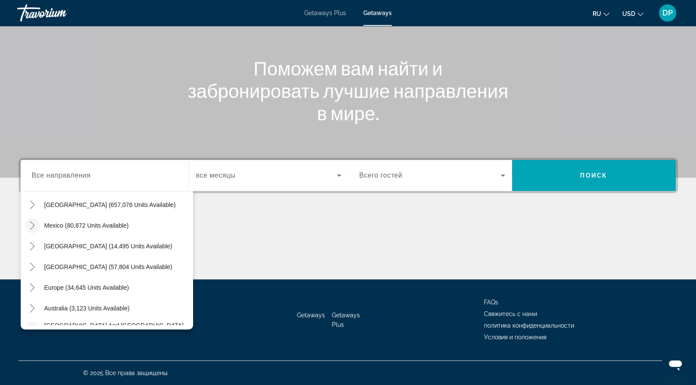
scroll to position [21, 0]
click at [321, 215] on div "Main content" at bounding box center [348, 247] width 659 height 65
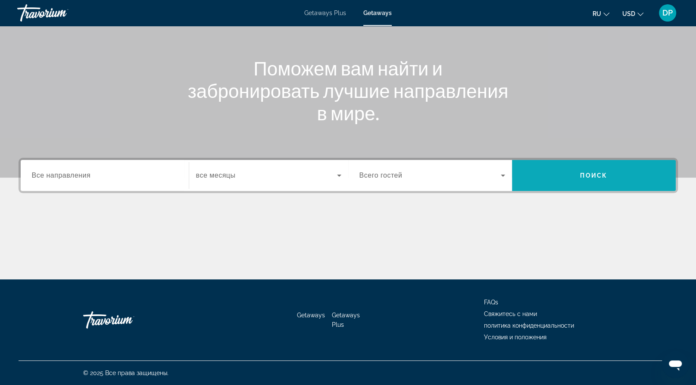
click at [572, 165] on span "Search widget" at bounding box center [594, 175] width 164 height 21
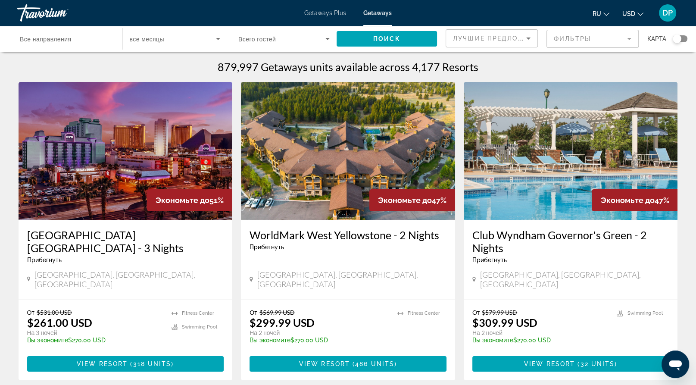
click at [563, 48] on mat-form-field "Фильтры" at bounding box center [592, 39] width 92 height 18
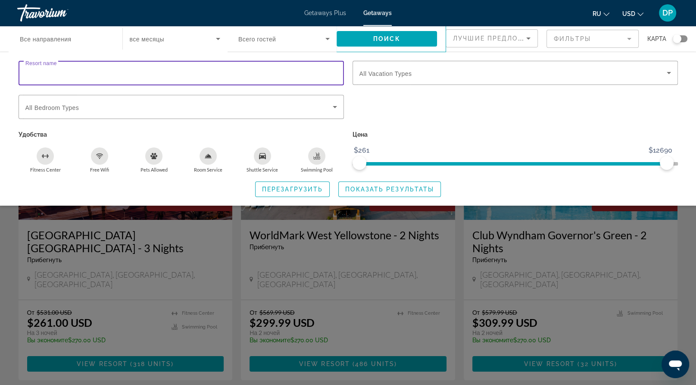
paste input "**********"
type input "**********"
click at [409, 193] on span "Показать результаты" at bounding box center [389, 189] width 89 height 7
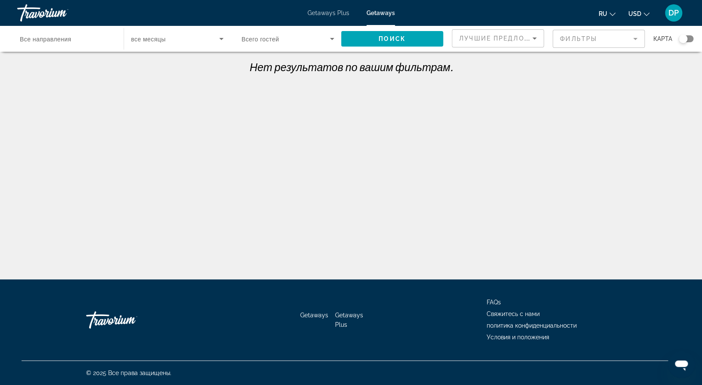
click at [71, 43] on span "Все направления" at bounding box center [45, 39] width 51 height 7
click at [75, 44] on input "Destination Все направления" at bounding box center [66, 39] width 93 height 10
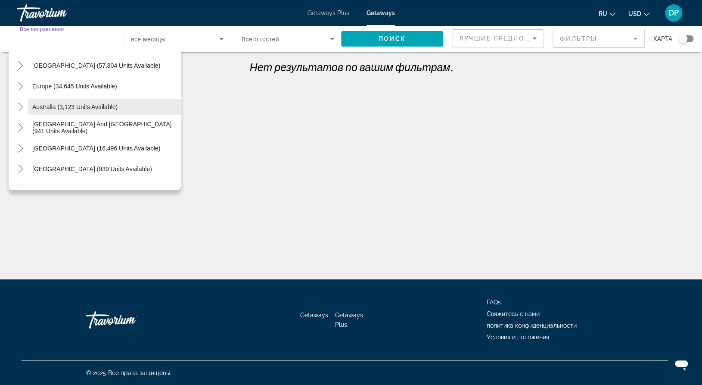
scroll to position [86, 0]
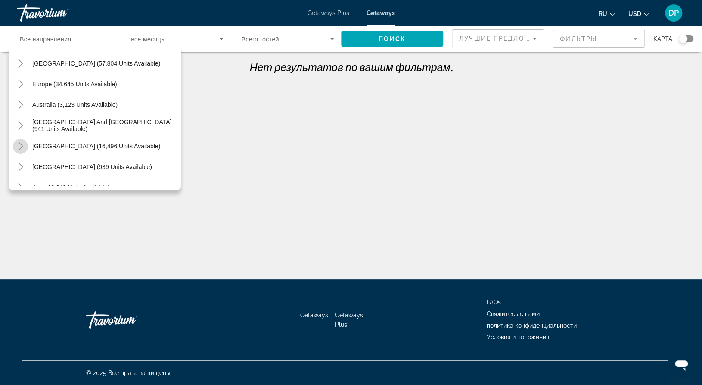
click at [23, 150] on icon "Toggle South America (16,496 units available)" at bounding box center [20, 146] width 5 height 9
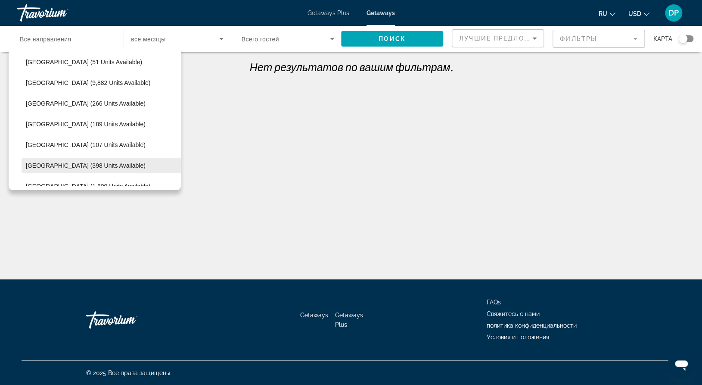
scroll to position [214, 0]
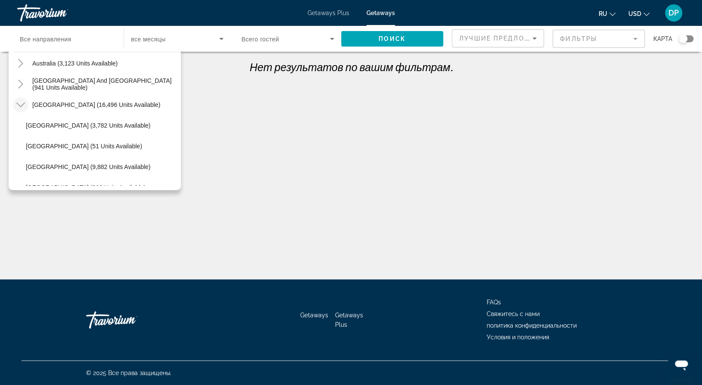
click at [25, 109] on icon "Toggle South America (16,496 units available)" at bounding box center [20, 104] width 9 height 9
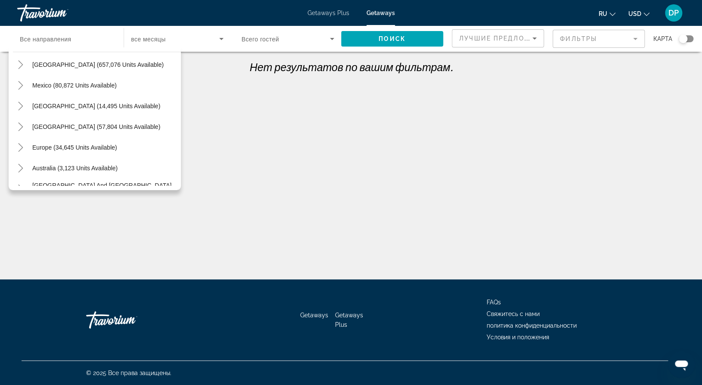
scroll to position [21, 0]
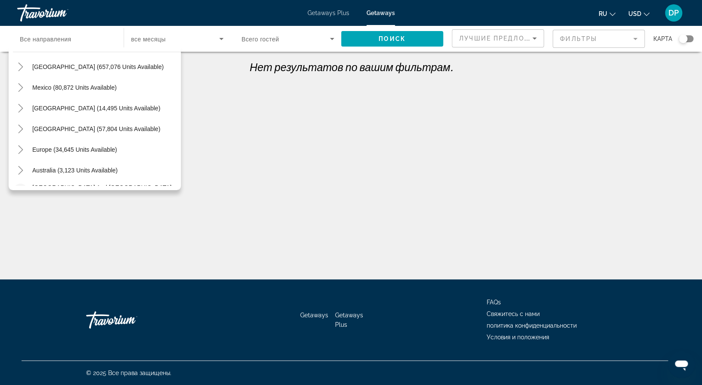
click at [25, 195] on icon "Toggle South Pacific and Oceania (941 units available)" at bounding box center [20, 191] width 9 height 9
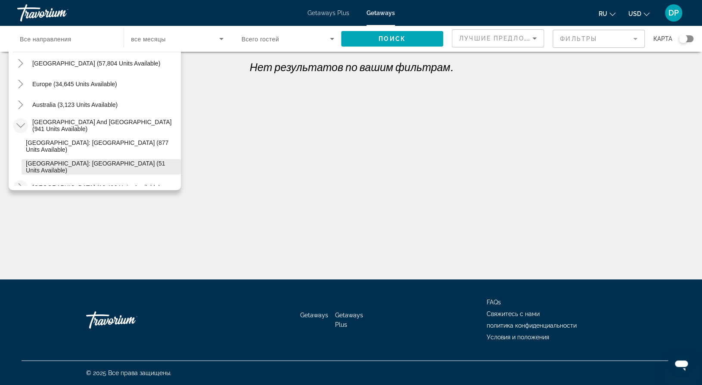
scroll to position [88, 0]
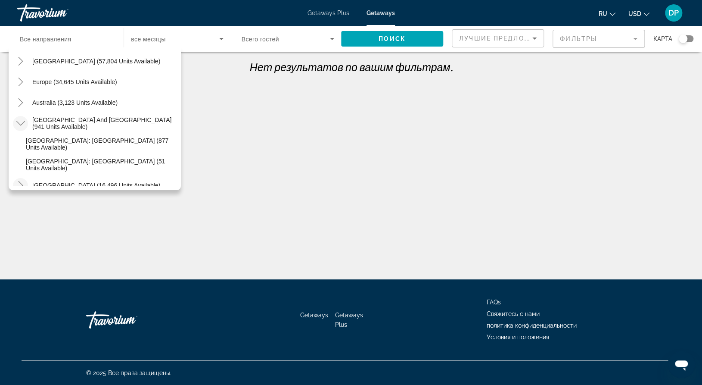
click at [21, 128] on icon "Toggle South Pacific and Oceania (941 units available)" at bounding box center [20, 123] width 9 height 9
click at [23, 169] on icon "Toggle Central America (939 units available)" at bounding box center [20, 164] width 5 height 9
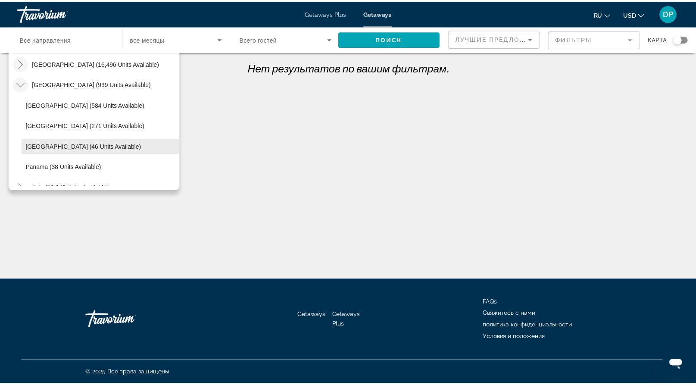
scroll to position [171, 0]
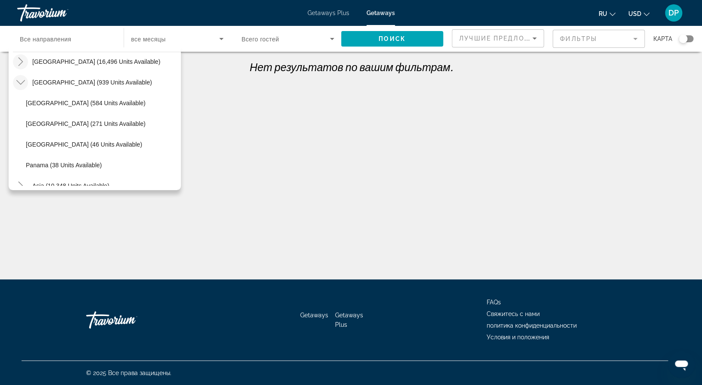
click at [296, 156] on div "Destination Все направления All destinations United States (657,076 units avail…" at bounding box center [351, 199] width 702 height 279
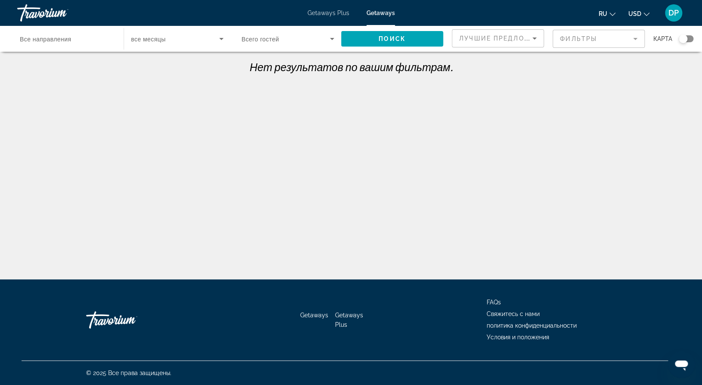
click at [331, 13] on span "Getaways Plus" at bounding box center [329, 12] width 42 height 7
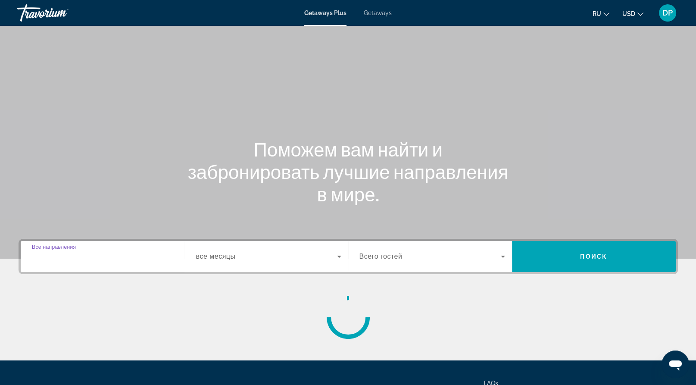
click at [112, 262] on input "Destination Все направления" at bounding box center [105, 257] width 146 height 10
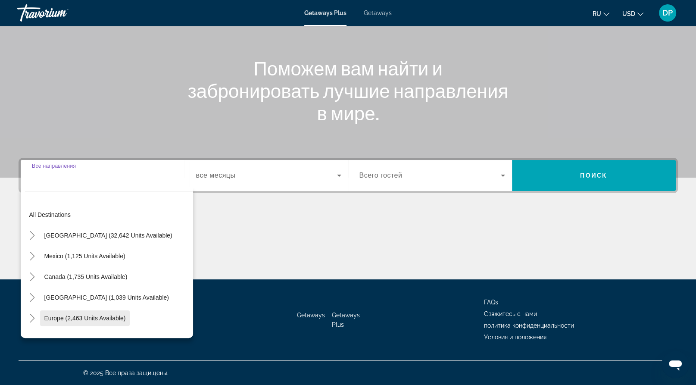
scroll to position [43, 0]
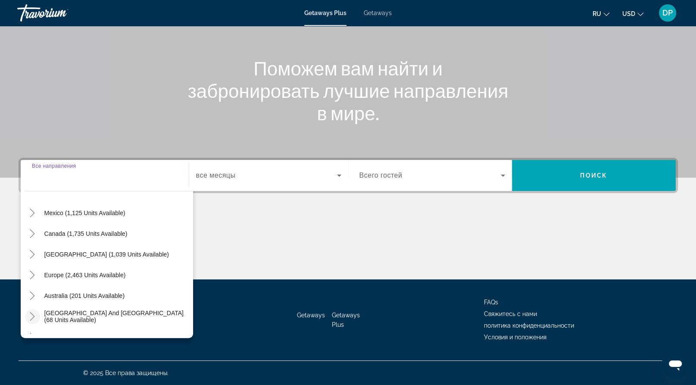
click at [35, 312] on icon "Toggle South Pacific and Oceania (68 units available)" at bounding box center [32, 316] width 5 height 9
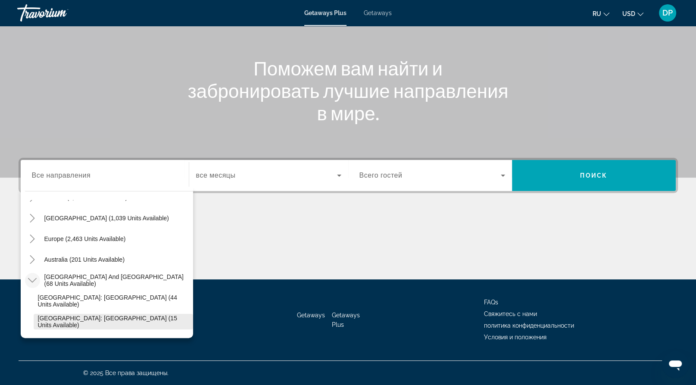
scroll to position [88, 0]
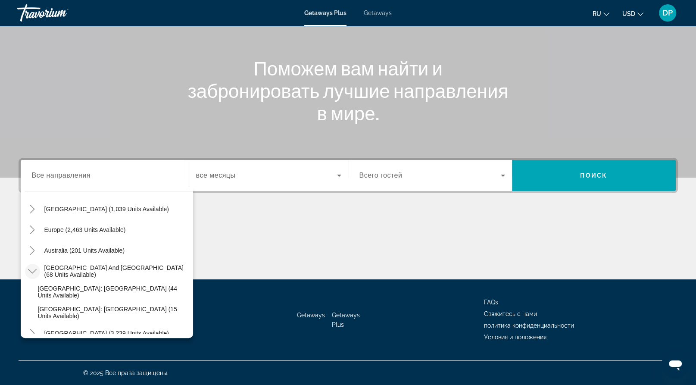
click at [37, 269] on icon "Toggle South Pacific and Oceania (68 units available)" at bounding box center [32, 271] width 9 height 5
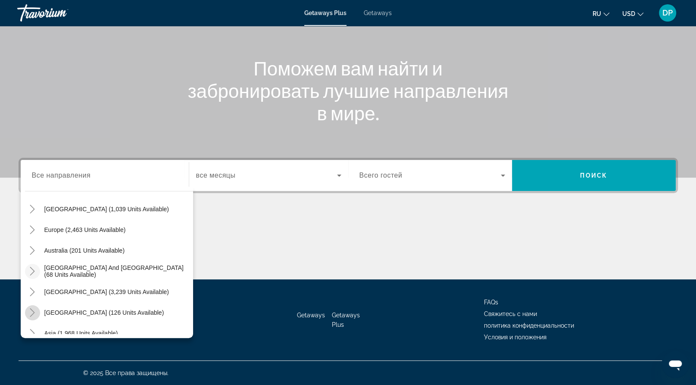
click at [37, 305] on mat-icon "Toggle Central America (126 units available)" at bounding box center [32, 312] width 15 height 15
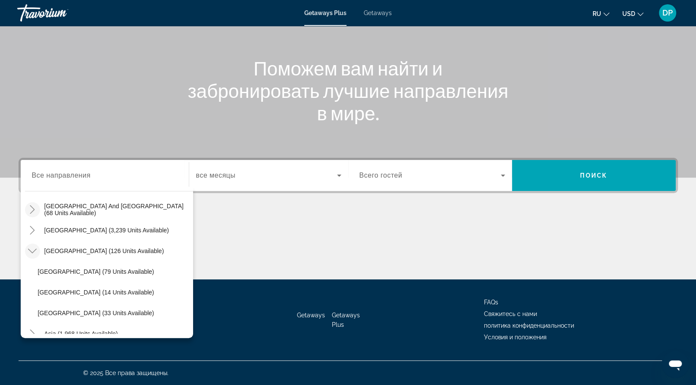
click at [37, 243] on mat-icon "Toggle Central America (126 units available)" at bounding box center [32, 250] width 15 height 15
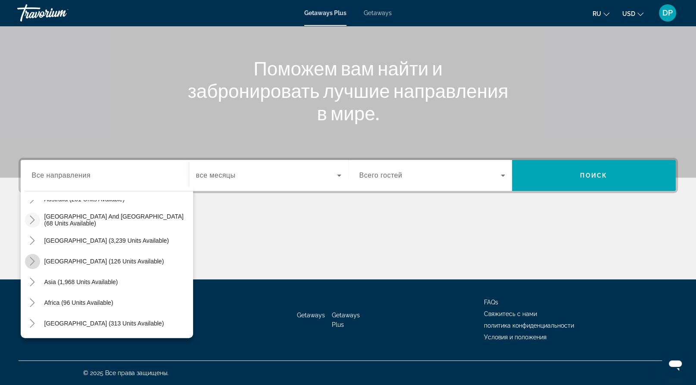
scroll to position [107, 0]
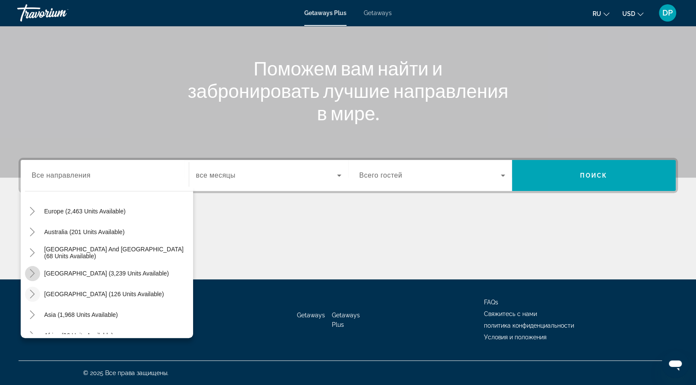
click at [37, 269] on icon "Toggle South America (3,239 units available)" at bounding box center [32, 273] width 9 height 9
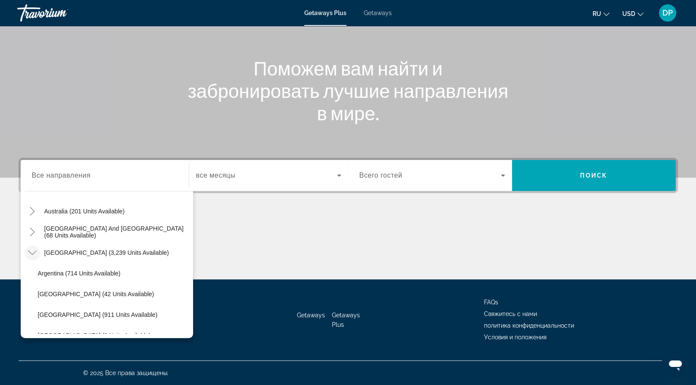
click at [37, 248] on icon "Toggle South America (3,239 units available)" at bounding box center [32, 252] width 9 height 9
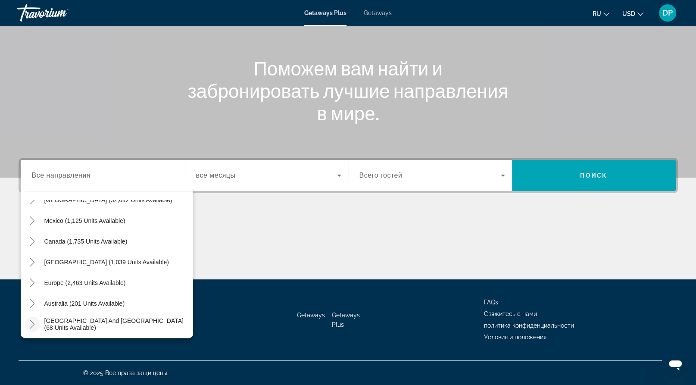
scroll to position [0, 0]
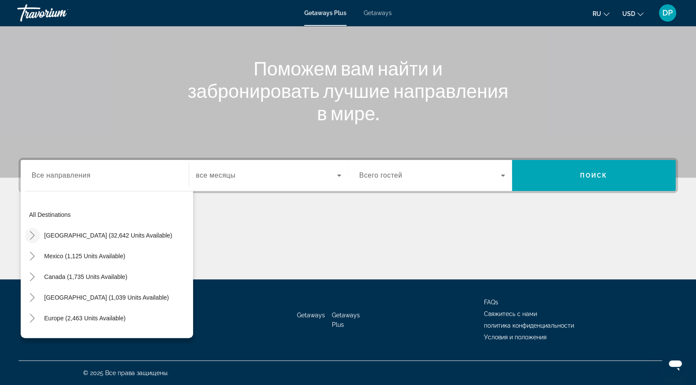
click at [37, 231] on icon "Toggle United States (32,642 units available)" at bounding box center [32, 235] width 9 height 9
click at [40, 228] on mat-icon "Toggle United States (32,642 units available)" at bounding box center [32, 235] width 15 height 15
click at [392, 16] on span "Getaways" at bounding box center [378, 12] width 28 height 7
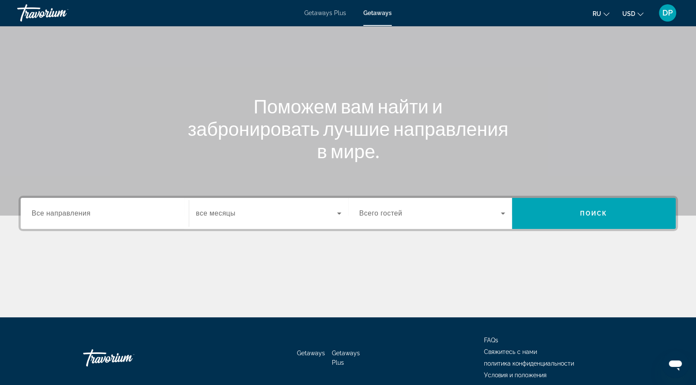
click at [113, 226] on div "Search widget" at bounding box center [105, 213] width 146 height 25
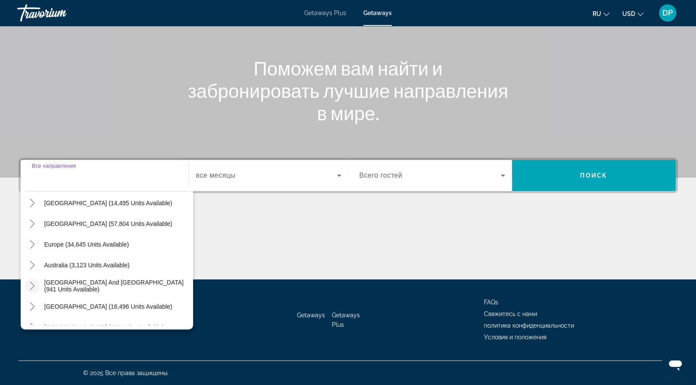
scroll to position [86, 0]
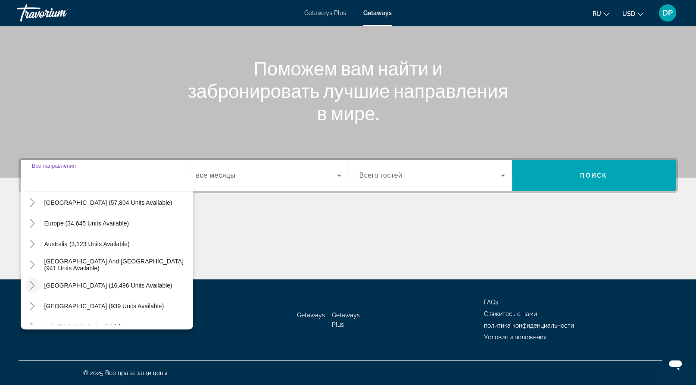
click at [34, 281] on icon "Toggle South America (16,496 units available)" at bounding box center [32, 285] width 9 height 9
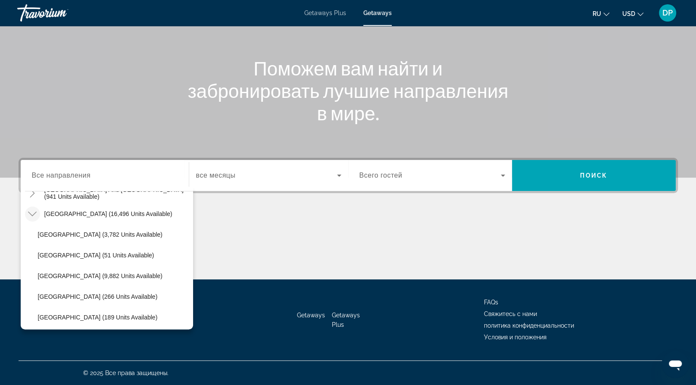
scroll to position [128, 0]
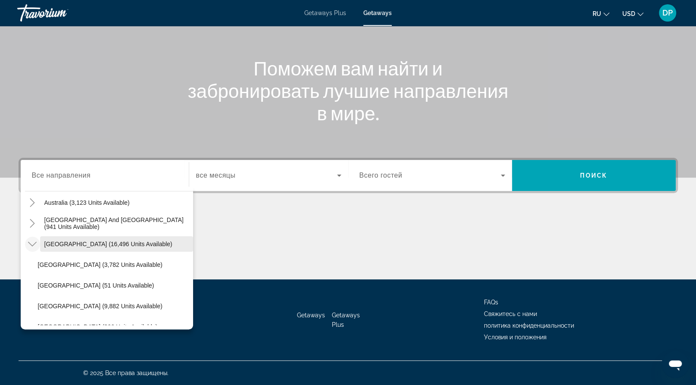
click at [81, 240] on span "South America (16,496 units available)" at bounding box center [108, 243] width 128 height 7
type input "**********"
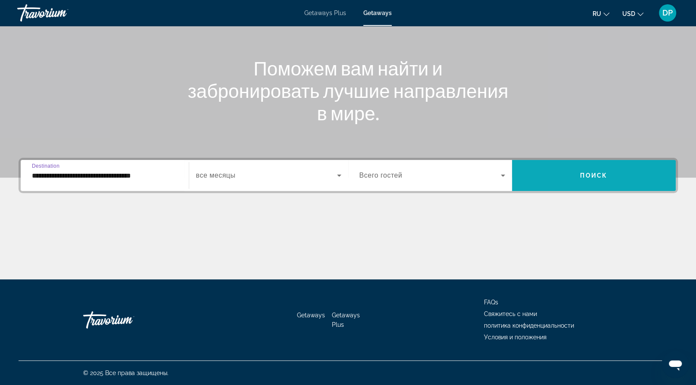
click at [619, 160] on span "Search widget" at bounding box center [594, 175] width 164 height 31
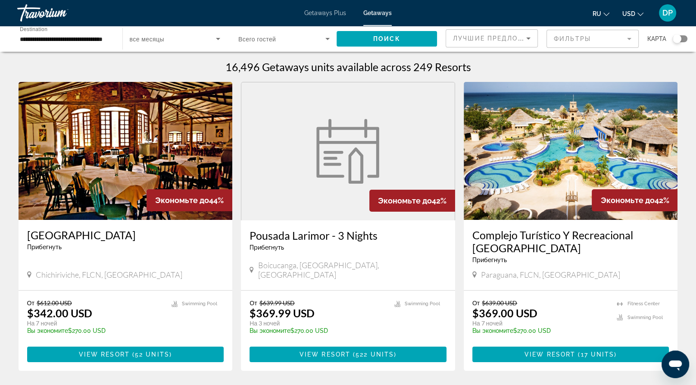
click at [91, 44] on input "**********" at bounding box center [65, 39] width 91 height 10
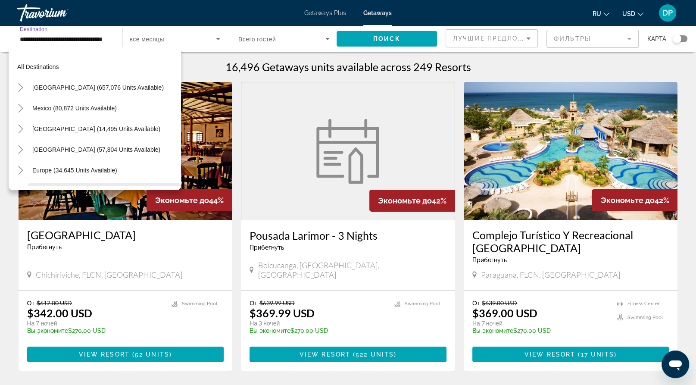
scroll to position [97, 0]
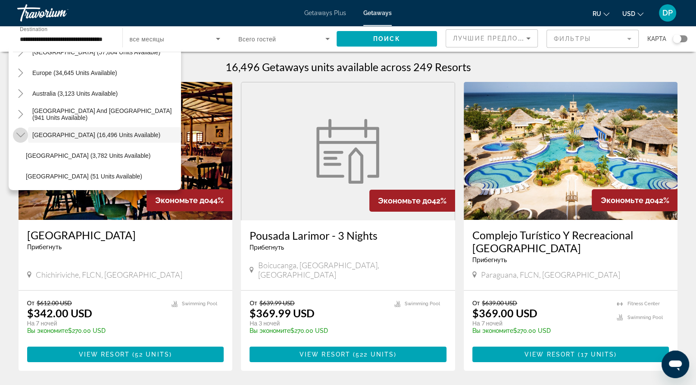
click at [25, 139] on icon "Toggle South America (16,496 units available)" at bounding box center [20, 135] width 9 height 9
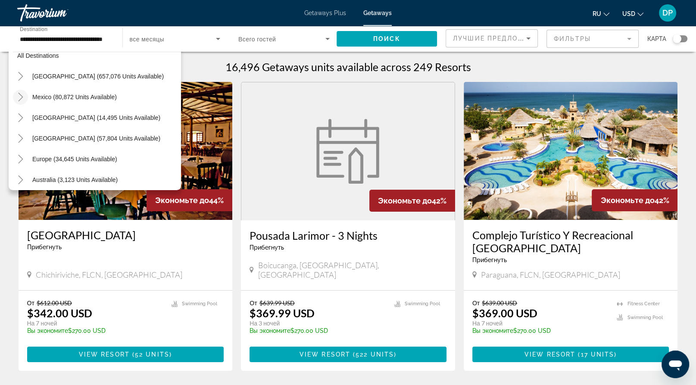
click at [23, 101] on icon "Toggle Mexico (80,872 units available)" at bounding box center [20, 97] width 5 height 9
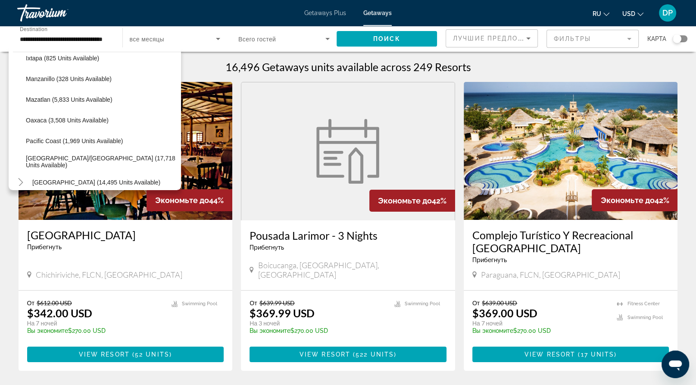
scroll to position [176, 0]
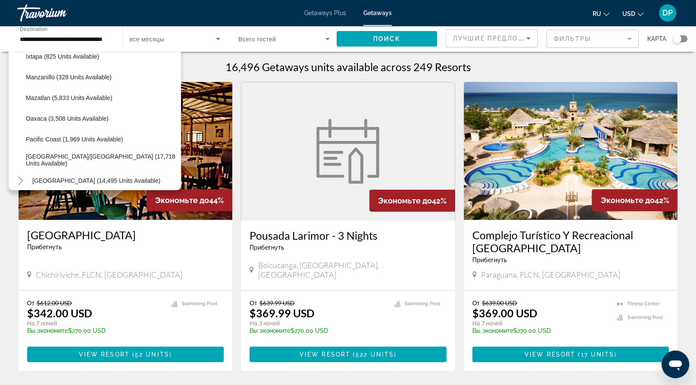
click at [21, 206] on icon "Toggle Caribbean & Atlantic Islands (57,804 units available)" at bounding box center [20, 201] width 9 height 9
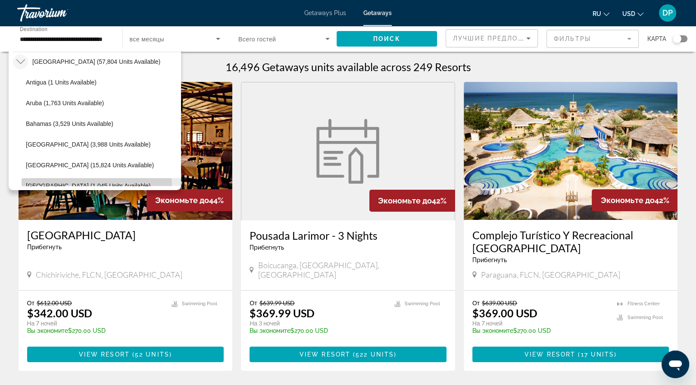
click at [74, 189] on span "Dominican Republic (1,045 units available)" at bounding box center [88, 185] width 125 height 7
type input "**********"
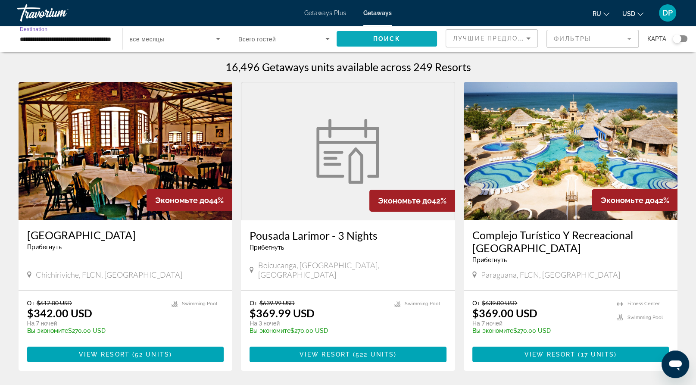
click at [373, 42] on span "Поиск" at bounding box center [386, 38] width 27 height 7
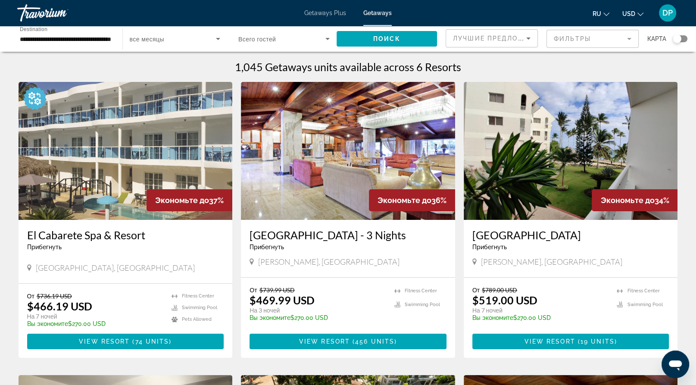
click at [559, 48] on mat-form-field "Фильтры" at bounding box center [592, 39] width 92 height 18
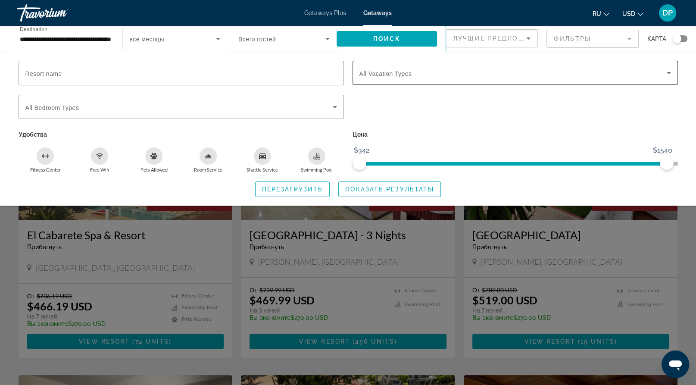
click at [400, 77] on span "All Vacation Types" at bounding box center [385, 73] width 53 height 7
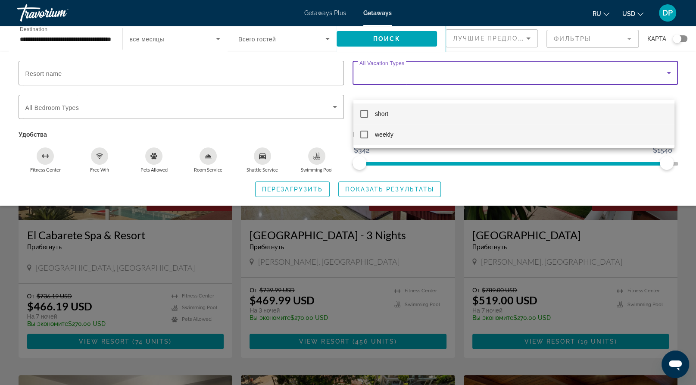
click at [366, 133] on mat-pseudo-checkbox at bounding box center [364, 135] width 8 height 8
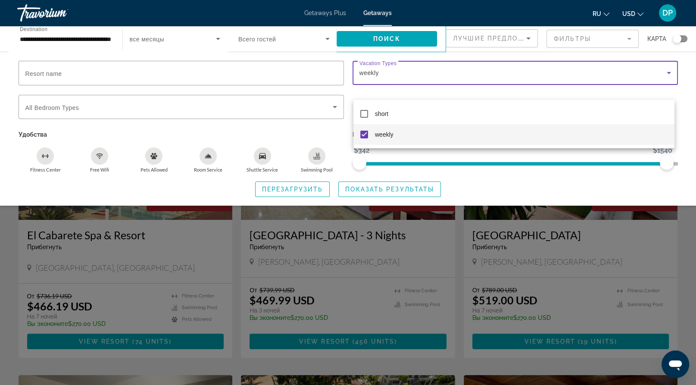
click at [195, 124] on div at bounding box center [348, 192] width 696 height 385
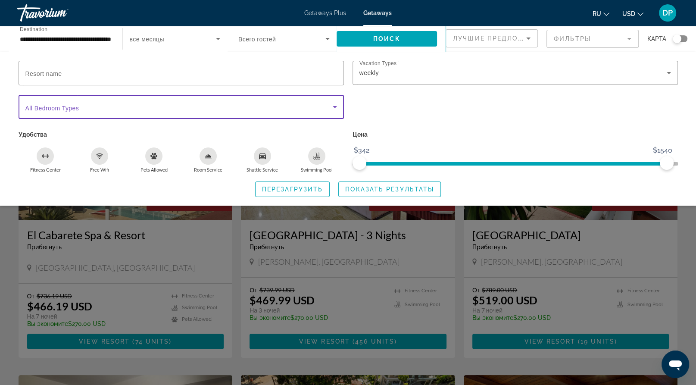
click at [217, 112] on span "Search widget" at bounding box center [178, 107] width 307 height 10
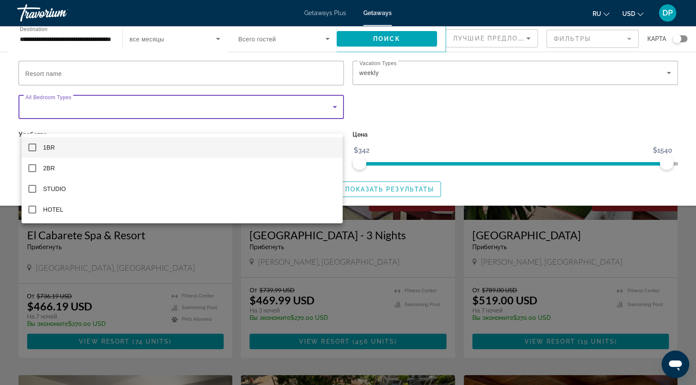
click at [218, 146] on mat-option "1BR" at bounding box center [182, 147] width 321 height 21
click at [302, 153] on mat-option "1BR" at bounding box center [182, 147] width 321 height 21
click at [364, 202] on div at bounding box center [348, 192] width 696 height 385
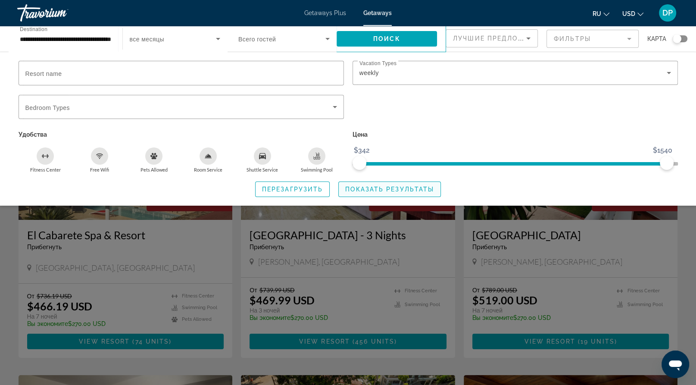
click at [367, 193] on span "Показать результаты" at bounding box center [389, 189] width 89 height 7
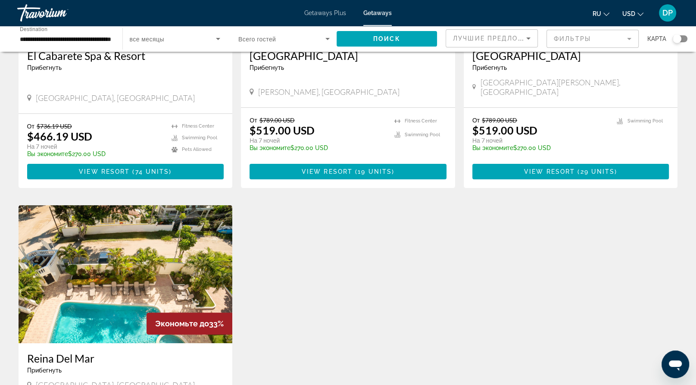
scroll to position [172, 0]
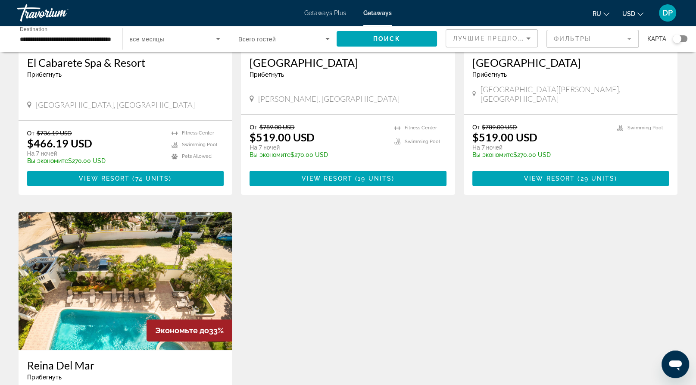
click at [675, 43] on div "Search widget" at bounding box center [677, 38] width 9 height 9
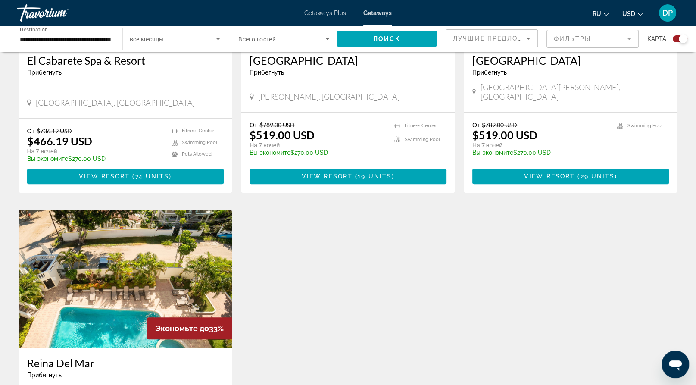
click at [622, 15] on span "USD" at bounding box center [628, 13] width 13 height 7
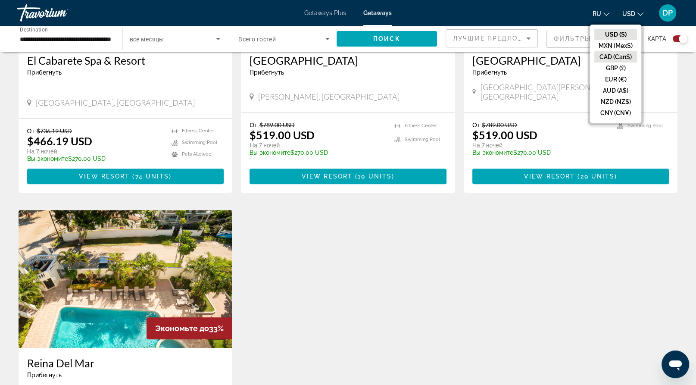
click at [594, 62] on button "CAD (Can$)" at bounding box center [615, 56] width 43 height 11
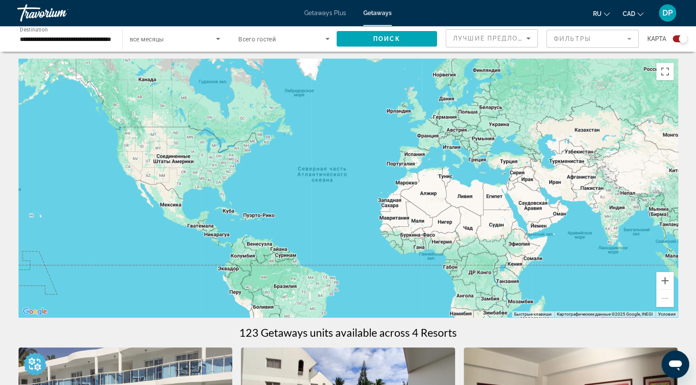
scroll to position [0, 0]
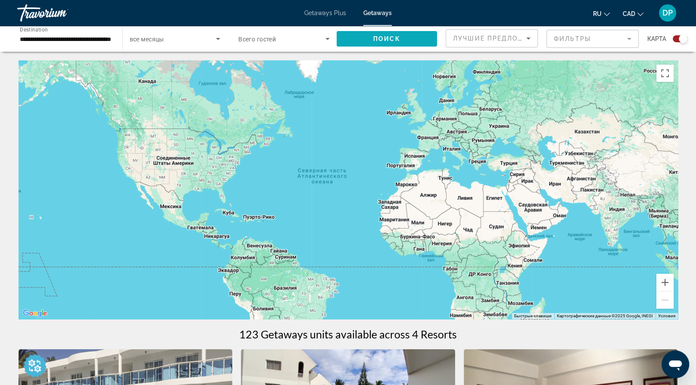
click at [363, 49] on span "Search widget" at bounding box center [386, 38] width 101 height 21
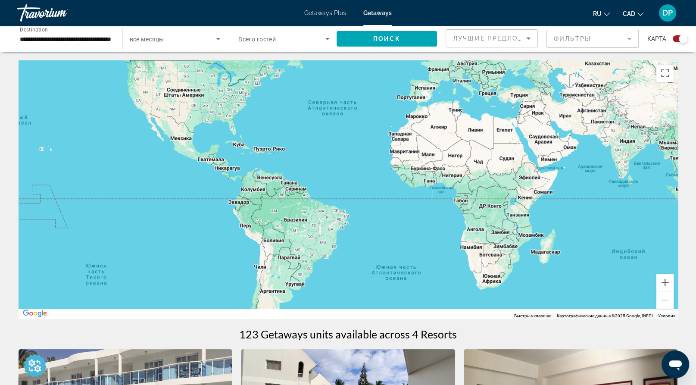
drag, startPoint x: 227, startPoint y: 273, endPoint x: 241, endPoint y: 219, distance: 55.6
click at [239, 201] on div "Main content" at bounding box center [348, 189] width 659 height 258
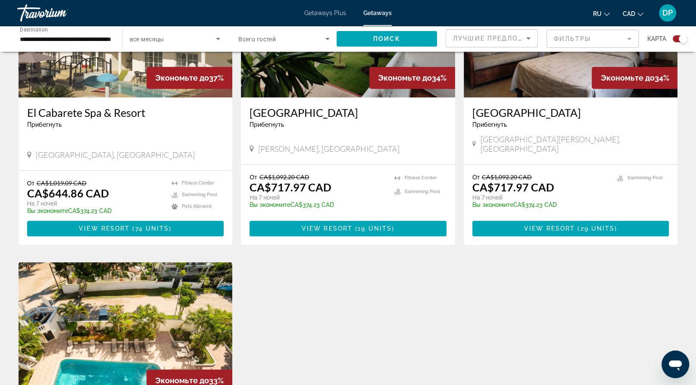
scroll to position [388, 0]
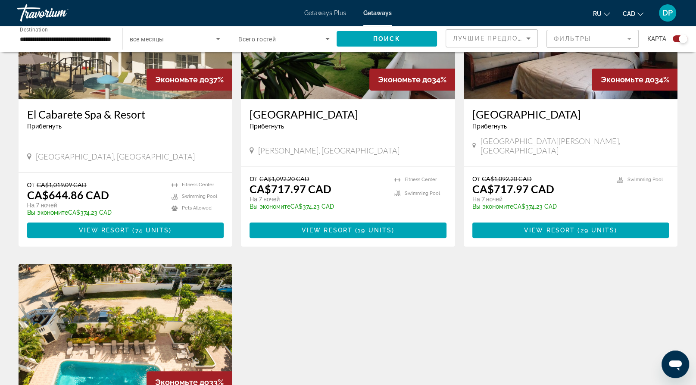
click at [88, 99] on img "Main content" at bounding box center [126, 30] width 214 height 138
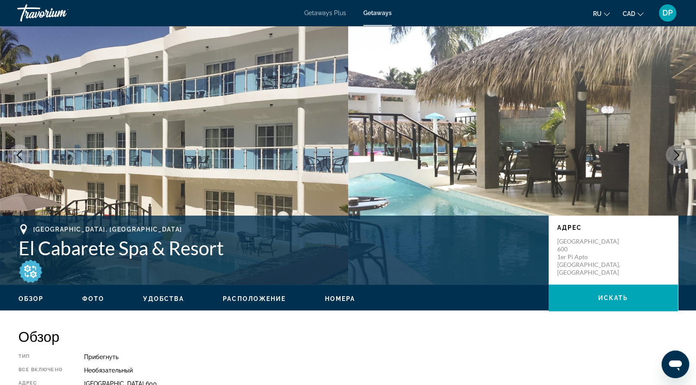
click at [678, 166] on button "Next image" at bounding box center [677, 155] width 22 height 22
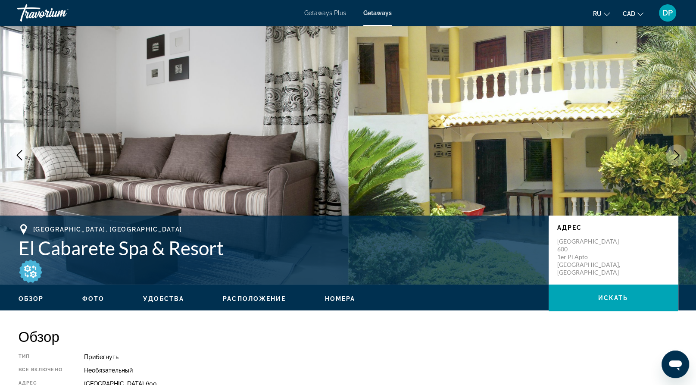
click at [671, 160] on icon "Next image" at bounding box center [676, 155] width 10 height 10
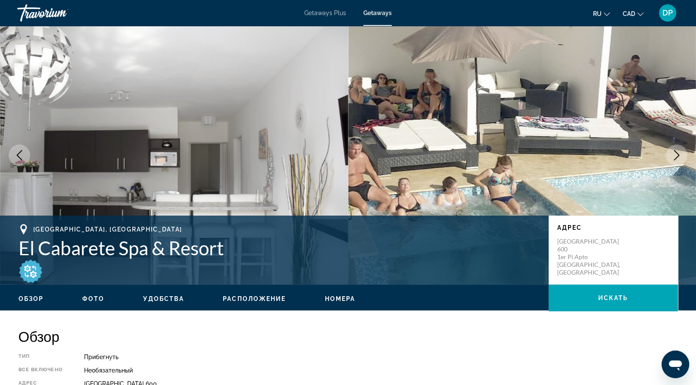
click at [671, 160] on icon "Next image" at bounding box center [676, 155] width 10 height 10
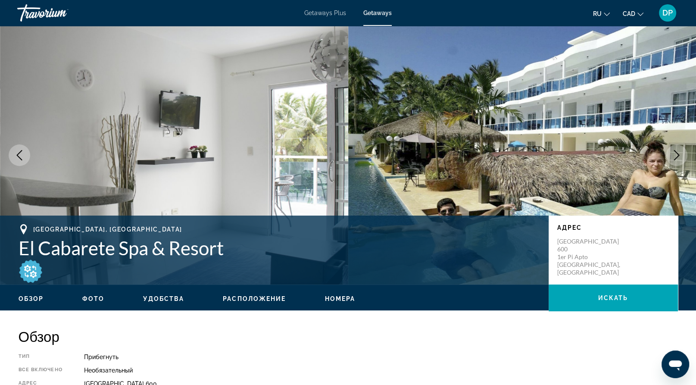
click at [671, 160] on icon "Next image" at bounding box center [676, 155] width 10 height 10
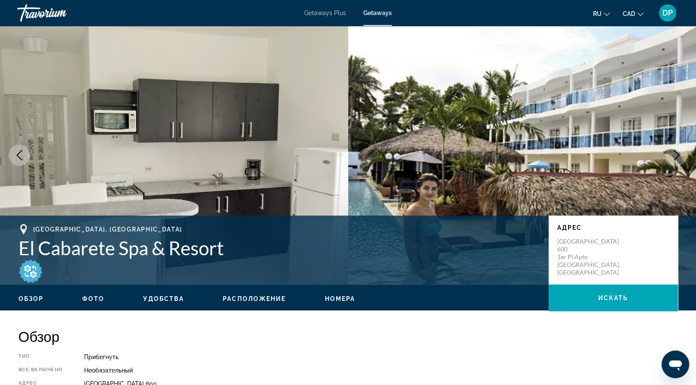
click at [671, 160] on icon "Next image" at bounding box center [676, 155] width 10 height 10
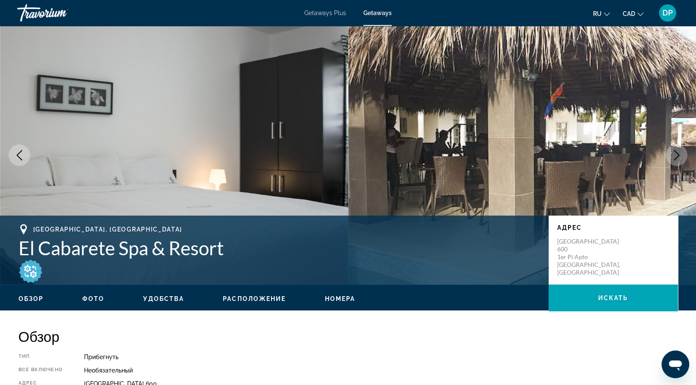
click at [666, 166] on button "Next image" at bounding box center [677, 155] width 22 height 22
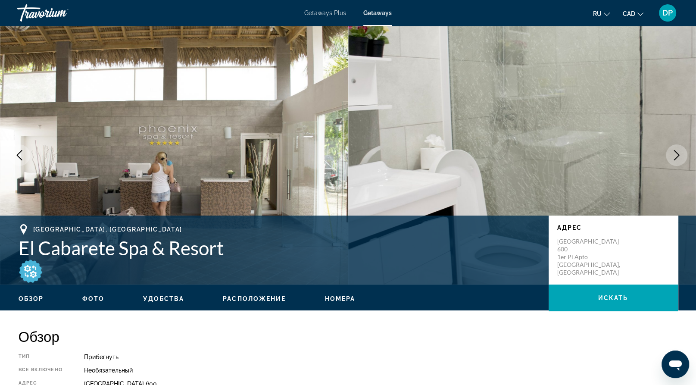
drag, startPoint x: 670, startPoint y: 194, endPoint x: 657, endPoint y: 218, distance: 27.2
click at [668, 166] on button "Next image" at bounding box center [677, 155] width 22 height 22
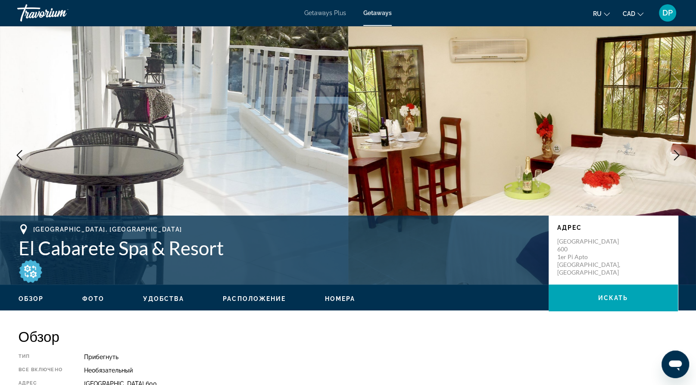
click at [25, 160] on icon "Previous image" at bounding box center [19, 155] width 10 height 10
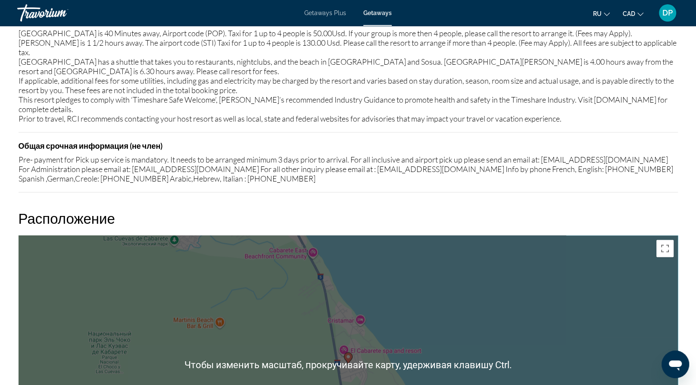
scroll to position [905, 0]
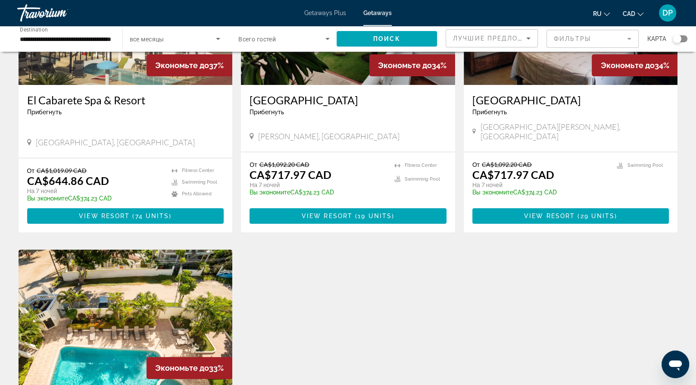
scroll to position [129, 0]
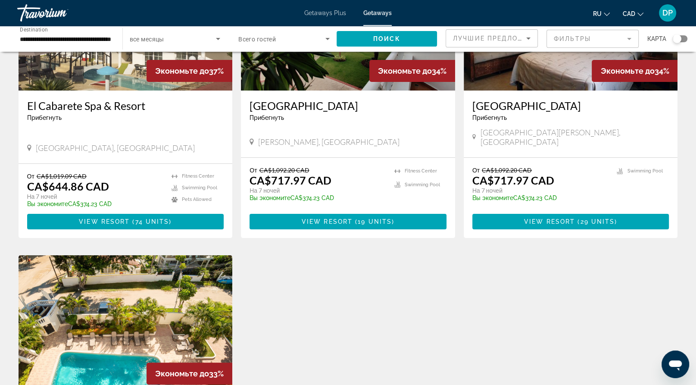
click at [330, 90] on img "Main content" at bounding box center [348, 22] width 214 height 138
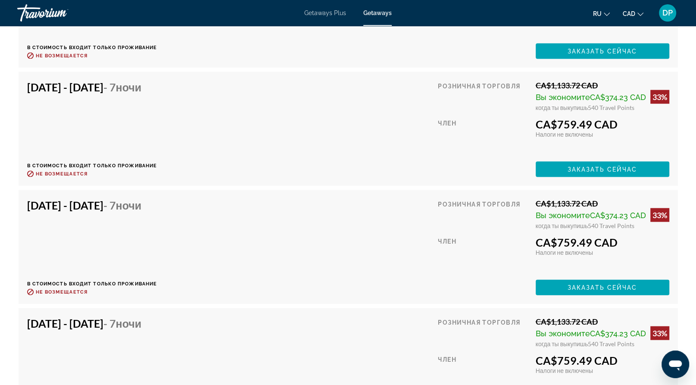
scroll to position [1809, 0]
